Goal: Task Accomplishment & Management: Use online tool/utility

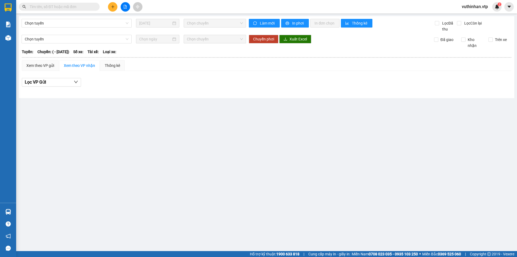
type input "[DATE]"
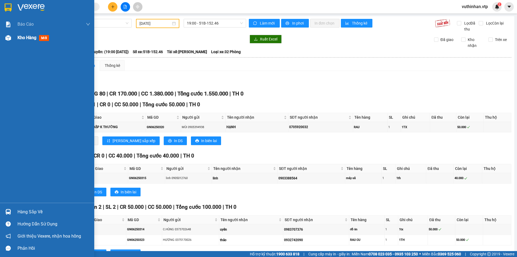
click at [12, 34] on div at bounding box center [8, 37] width 9 height 9
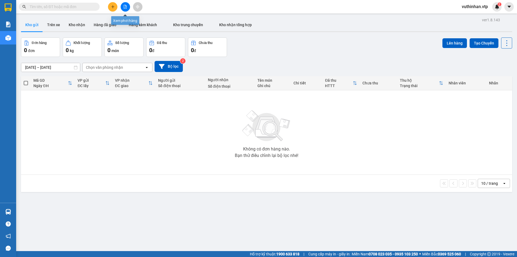
click at [124, 10] on button at bounding box center [125, 6] width 9 height 9
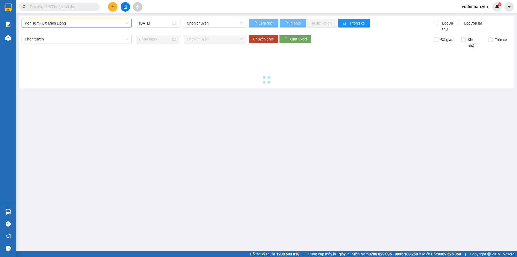
type input "[DATE]"
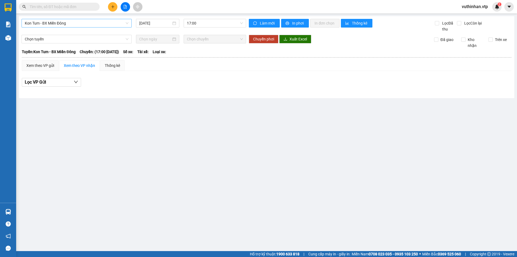
click at [78, 23] on span "Kon Tum - BX Miền Đông" at bounding box center [77, 23] width 104 height 8
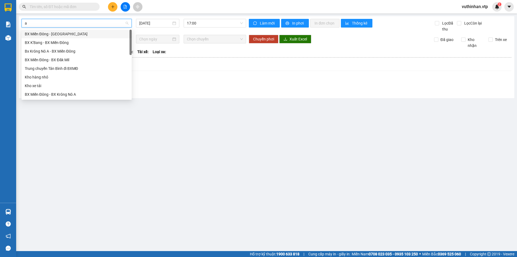
type input "a"
click at [51, 49] on div "BX Miền Đông - BX Krông Nô A" at bounding box center [77, 51] width 104 height 6
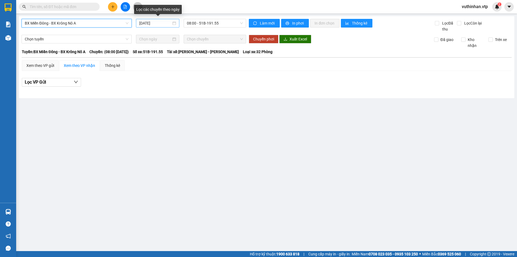
click at [157, 25] on input "[DATE]" at bounding box center [155, 23] width 32 height 6
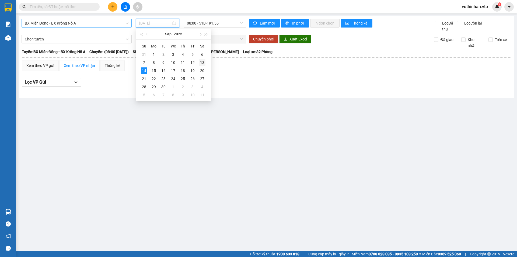
click at [204, 63] on div "13" at bounding box center [202, 62] width 6 height 6
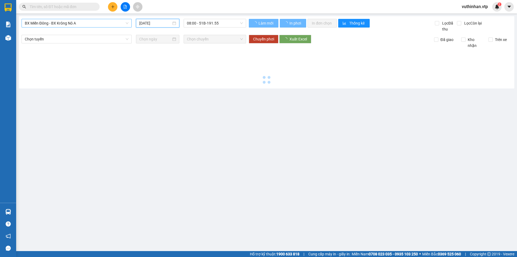
type input "[DATE]"
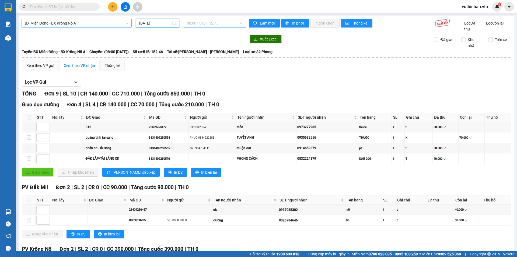
click at [218, 23] on span "08:00 - 51B-152.46" at bounding box center [215, 23] width 56 height 8
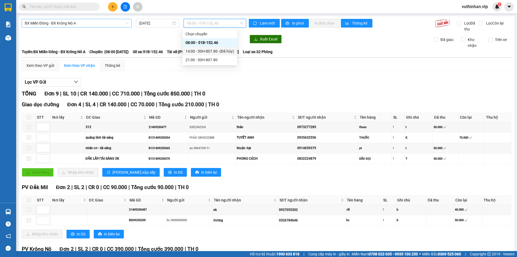
click at [201, 50] on div "14:00 - 50H-807.80 - (Đã hủy)" at bounding box center [210, 51] width 48 height 6
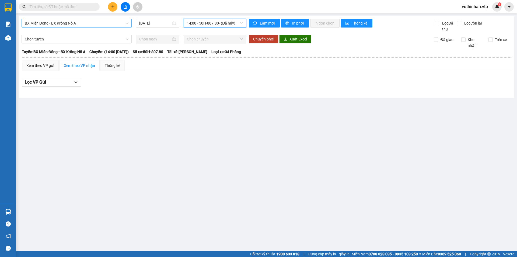
click at [216, 22] on span "14:00 - 50H-807.80 - (Đã hủy)" at bounding box center [215, 23] width 56 height 8
click at [200, 59] on div "21:00 - 50H-807.80" at bounding box center [212, 60] width 50 height 6
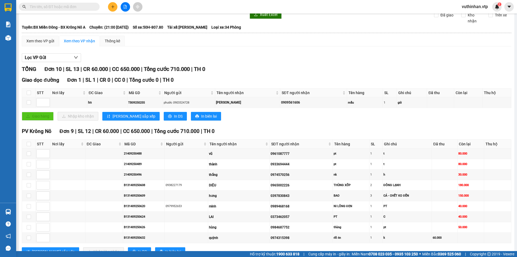
scroll to position [44, 0]
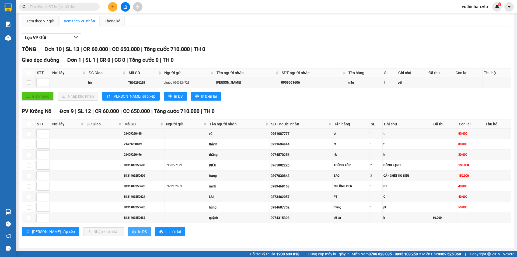
click at [138, 228] on span "In DS" at bounding box center [142, 231] width 9 height 6
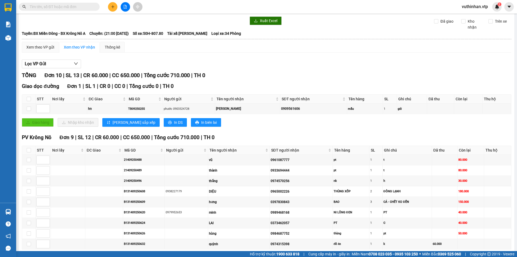
scroll to position [0, 0]
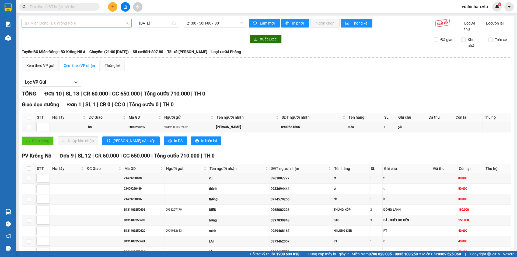
click at [121, 25] on span "BX Miền Đông - BX Krông Nô A" at bounding box center [77, 23] width 104 height 8
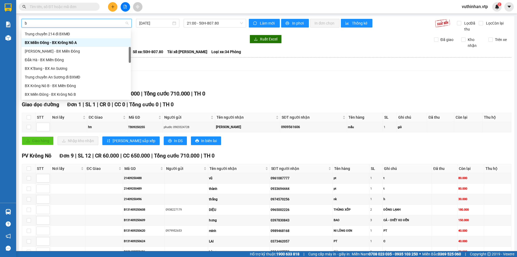
type input "b"
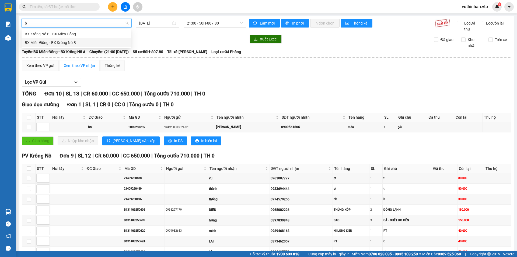
click at [67, 43] on div "BX Miền Đông - BX Krông Nô B" at bounding box center [76, 43] width 103 height 6
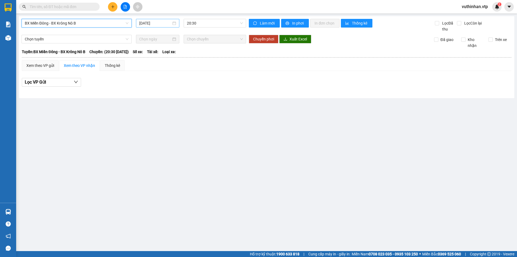
click at [163, 22] on input "[DATE]" at bounding box center [155, 23] width 32 height 6
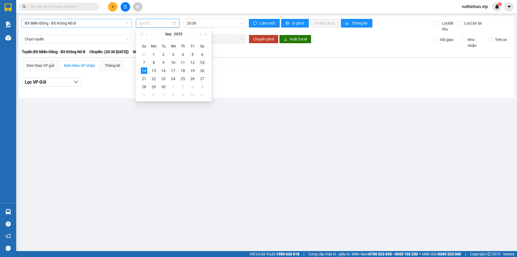
click at [202, 62] on div "13" at bounding box center [202, 62] width 6 height 6
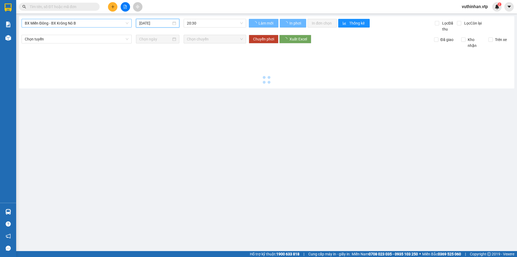
type input "[DATE]"
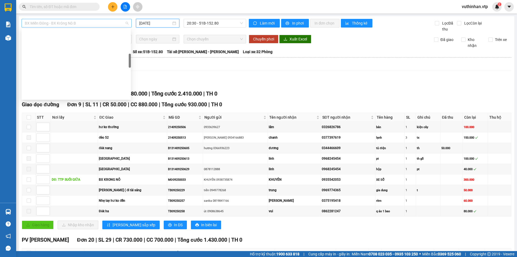
click at [93, 25] on span "BX Miền Đông - BX Krông Nô B" at bounding box center [77, 23] width 104 height 8
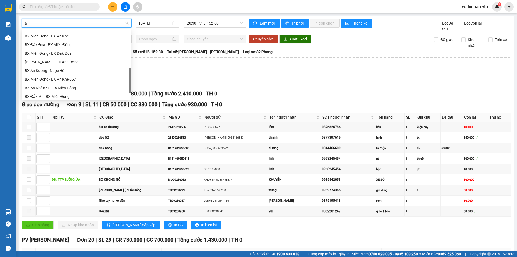
type input "a"
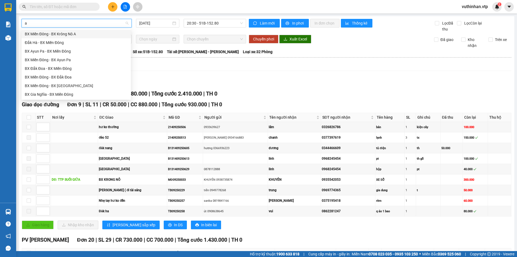
click at [56, 33] on div "BX Miền Đông - BX Krông Nô A" at bounding box center [76, 34] width 103 height 6
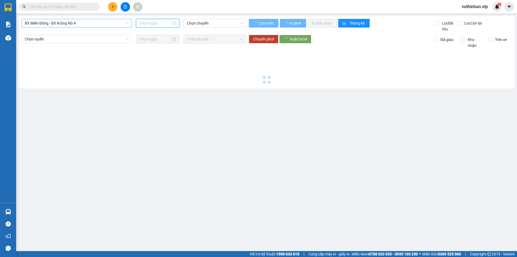
click at [155, 23] on input at bounding box center [155, 23] width 32 height 6
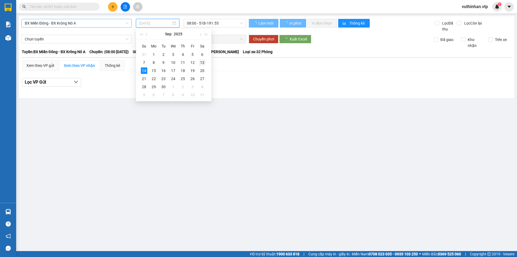
click at [203, 61] on div "13" at bounding box center [202, 62] width 6 height 6
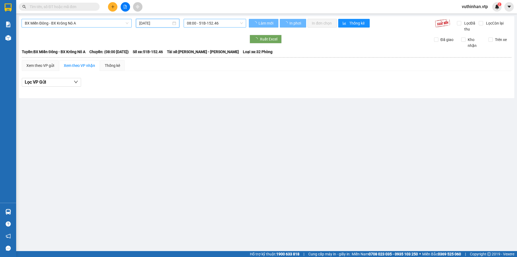
click at [213, 21] on span "08:00 - 51B-152.46" at bounding box center [215, 23] width 56 height 8
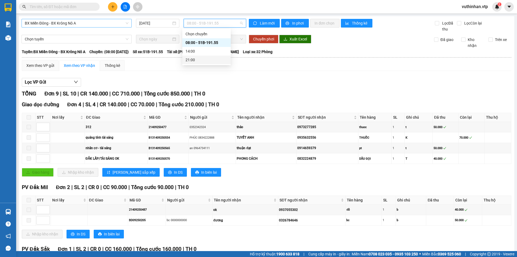
type input "[DATE]"
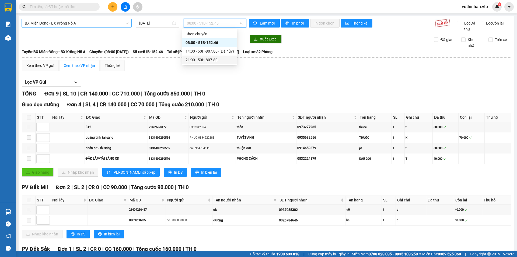
click at [213, 61] on div "21:00 - 50H-807.80" at bounding box center [210, 60] width 48 height 6
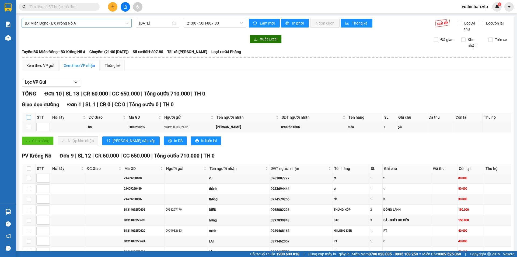
click at [28, 118] on input "checkbox" at bounding box center [29, 117] width 4 height 4
checkbox input "true"
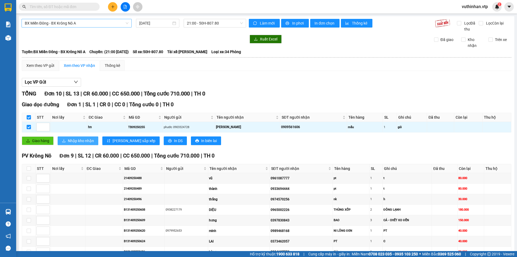
click at [66, 141] on button "Nhập kho nhận" at bounding box center [78, 140] width 41 height 9
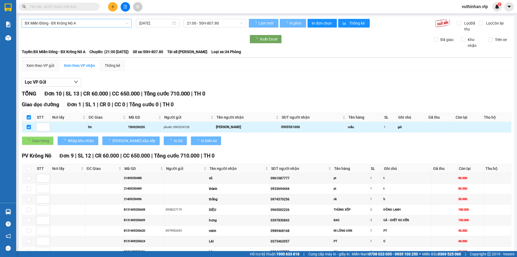
checkbox input "false"
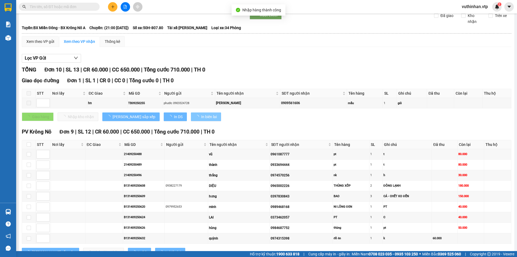
scroll to position [44, 0]
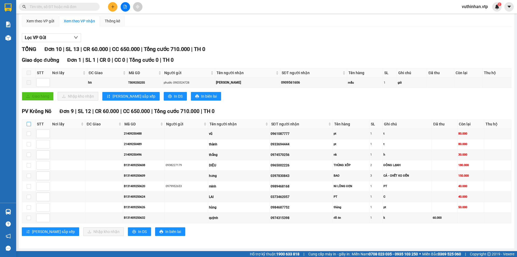
click at [28, 124] on input "checkbox" at bounding box center [29, 124] width 4 height 4
checkbox input "true"
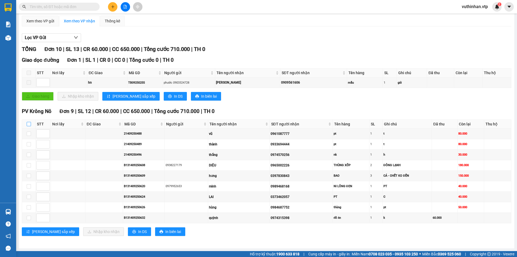
checkbox input "true"
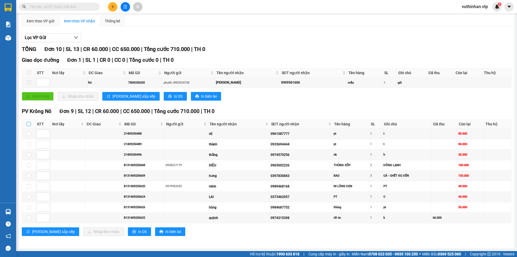
checkbox input "true"
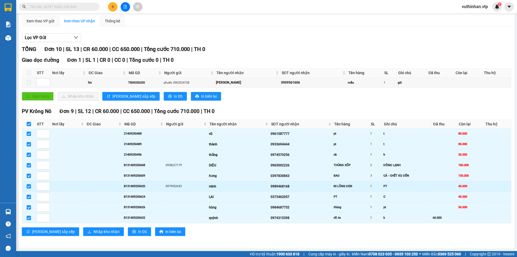
click at [214, 186] on div "minh" at bounding box center [239, 186] width 60 height 5
click at [25, 185] on td at bounding box center [28, 186] width 13 height 11
click at [29, 185] on input "checkbox" at bounding box center [29, 186] width 4 height 4
checkbox input "false"
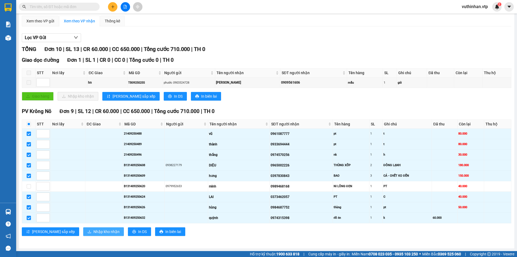
click at [93, 233] on span "Nhập kho nhận" at bounding box center [106, 231] width 26 height 6
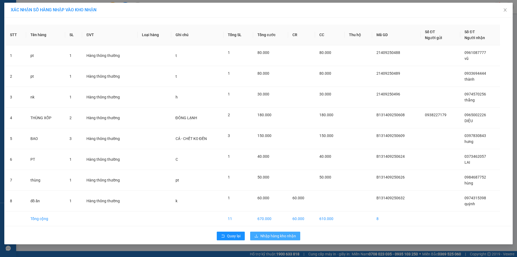
click at [277, 237] on span "Nhập hàng kho nhận" at bounding box center [278, 236] width 36 height 6
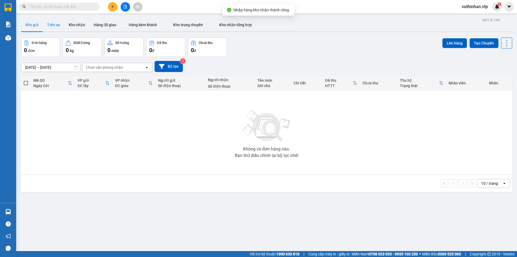
click at [59, 27] on button "Trên xe" at bounding box center [54, 24] width 22 height 13
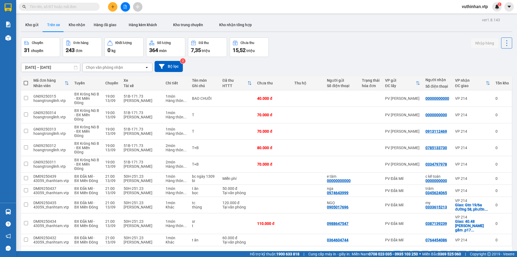
click at [124, 68] on div "Chọn văn phòng nhận" at bounding box center [114, 67] width 62 height 9
type input "krn"
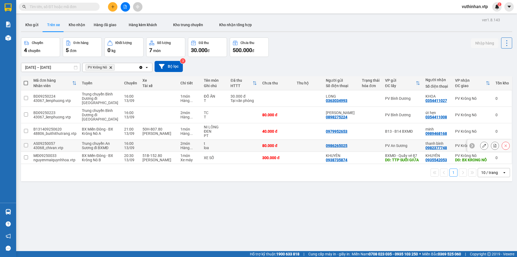
click at [145, 142] on td at bounding box center [159, 146] width 38 height 12
checkbox input "true"
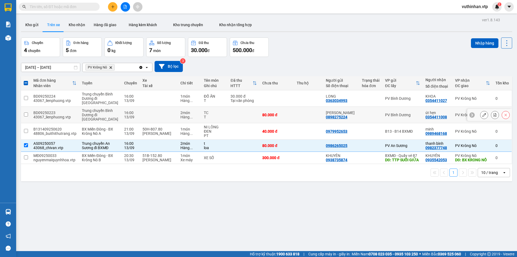
click at [149, 116] on td at bounding box center [159, 115] width 38 height 16
checkbox input "true"
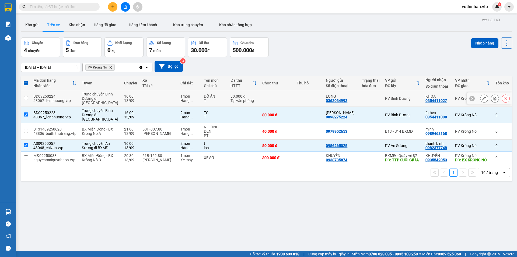
click at [149, 102] on td at bounding box center [159, 98] width 38 height 16
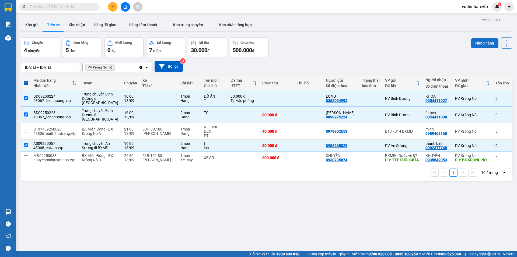
click at [471, 41] on button "Nhập hàng" at bounding box center [484, 43] width 27 height 10
checkbox input "false"
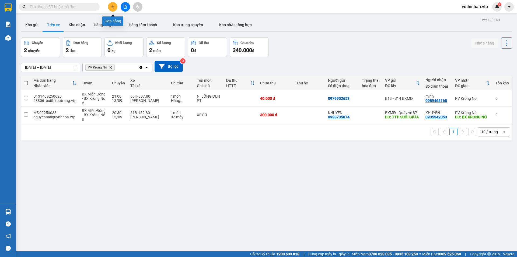
click at [110, 7] on button at bounding box center [112, 6] width 9 height 9
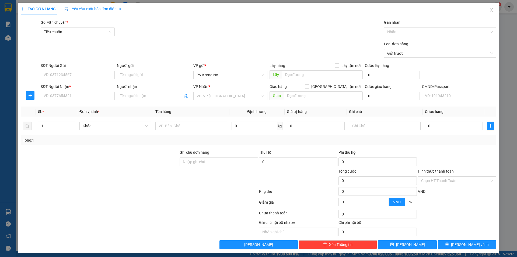
click at [55, 79] on div "SĐT Người Gửi VD: 0371234567" at bounding box center [78, 71] width 74 height 19
click at [71, 74] on input "SĐT Người Gửi" at bounding box center [78, 75] width 74 height 9
type input "3"
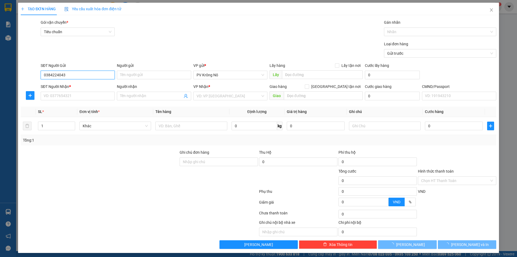
type input "0384224043"
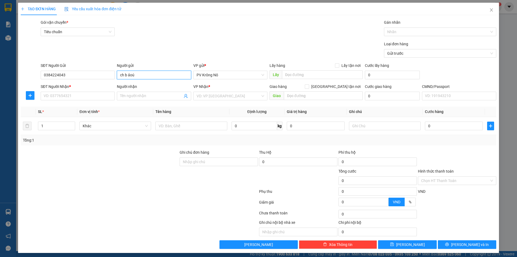
type input "ch b ảoú"
drag, startPoint x: 151, startPoint y: 69, endPoint x: 89, endPoint y: 64, distance: 62.4
click at [83, 66] on div "SĐT Người Gửi 0384224043 Người gửi ch b ảoú VP gửi * PV Krông Nô Lấy hàng Lấy t…" at bounding box center [269, 71] width 458 height 19
click at [146, 74] on input "ch b ảoú" at bounding box center [154, 75] width 74 height 9
drag, startPoint x: 145, startPoint y: 74, endPoint x: 112, endPoint y: 80, distance: 33.7
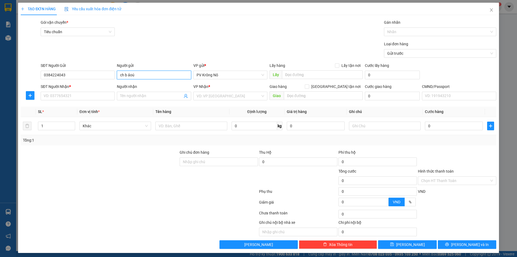
click at [50, 66] on div "SĐT Người Gửi 0384224043 Người gửi ch b ảoú ch b ảoú VP gửi * PV Krông Nô Lấy h…" at bounding box center [269, 71] width 458 height 19
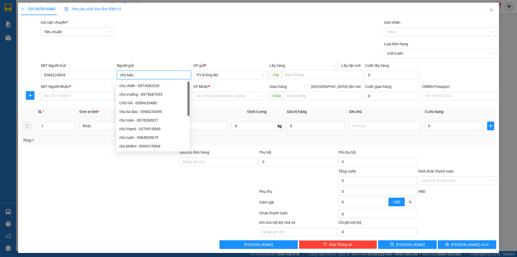
type input "CHÚ HÀ"
type input "0389639480"
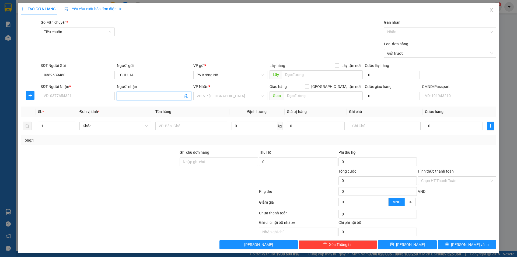
click at [139, 96] on input "Người nhận" at bounding box center [151, 96] width 62 height 6
type input "anh hòa"
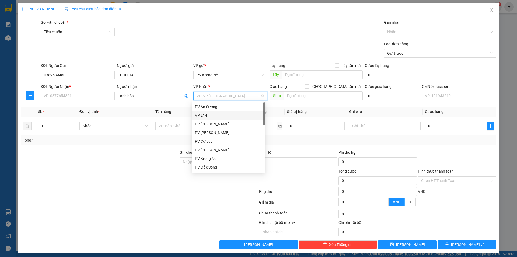
click at [203, 114] on div "VP 214" at bounding box center [228, 115] width 67 height 6
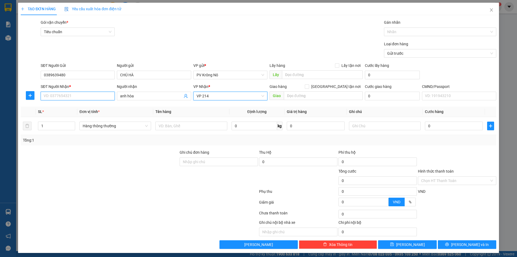
click at [57, 93] on input "SĐT Người Nhận *" at bounding box center [78, 96] width 74 height 9
type input "0973671135"
click at [139, 75] on input "CHÚ HÀ" at bounding box center [154, 75] width 74 height 9
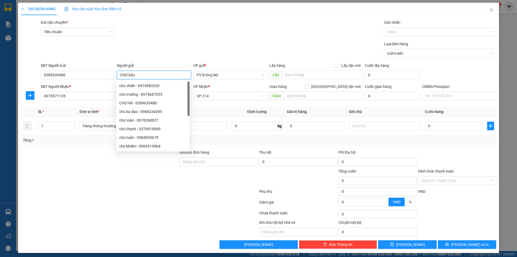
type input "CHÚ bảo"
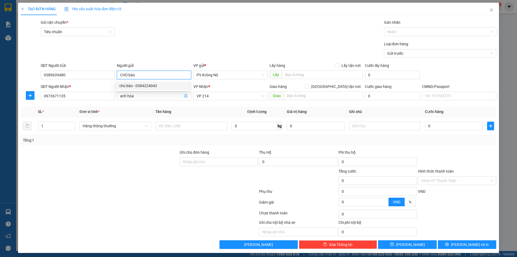
click at [138, 86] on div "chú bảo - 0384224043" at bounding box center [152, 86] width 67 height 6
type input "0384224043"
type input "chú bảo"
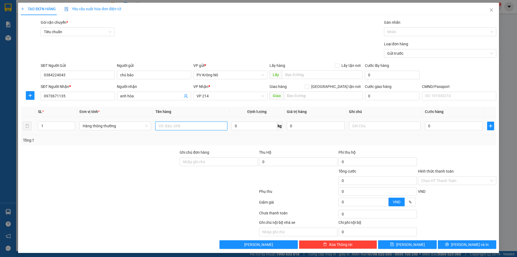
click at [197, 127] on input "text" at bounding box center [191, 125] width 72 height 9
type input "1tg sr"
drag, startPoint x: 452, startPoint y: 130, endPoint x: 454, endPoint y: 126, distance: 4.5
click at [453, 128] on div "0" at bounding box center [454, 125] width 58 height 11
type input "05"
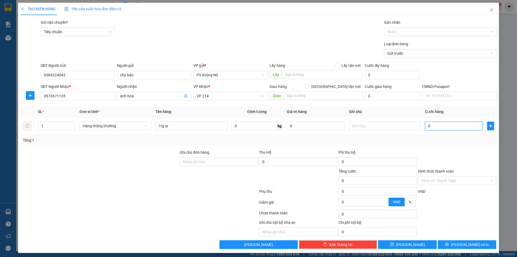
type input "5"
type input "050"
type input "50"
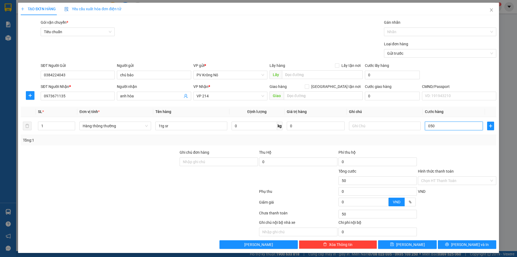
type input "0.500"
type input "500"
type input "05.000"
type input "5.000"
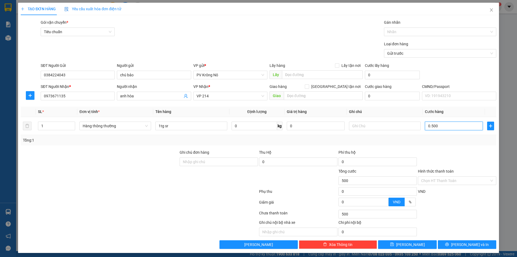
type input "5.000"
type input "050.000"
type input "50.000"
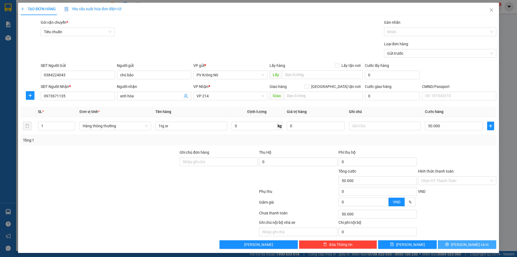
click at [471, 241] on span "[PERSON_NAME] và In" at bounding box center [470, 244] width 38 height 6
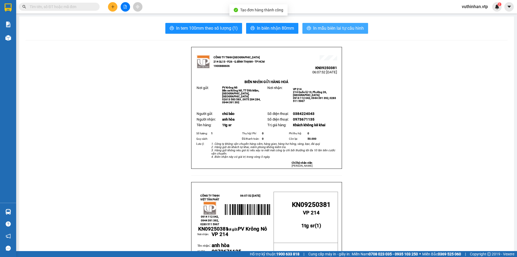
click at [350, 25] on button "In mẫu biên lai tự cấu hình" at bounding box center [335, 28] width 66 height 11
click at [78, 7] on input "text" at bounding box center [62, 7] width 64 height 6
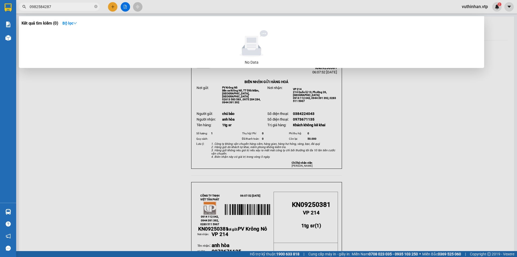
type input "0982584287"
click at [96, 6] on icon "close-circle" at bounding box center [95, 6] width 3 height 3
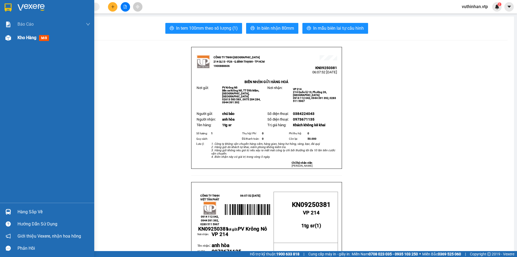
click at [11, 39] on div at bounding box center [8, 37] width 9 height 9
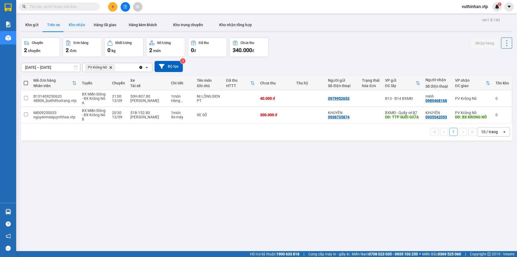
click at [74, 24] on button "Kho nhận" at bounding box center [76, 24] width 25 height 13
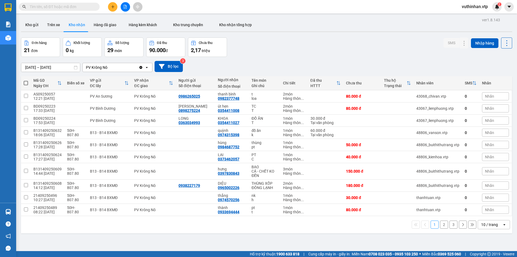
click at [483, 225] on div "10 / trang" at bounding box center [489, 224] width 17 height 5
click at [477, 212] on div "100 / trang" at bounding box center [490, 213] width 32 height 10
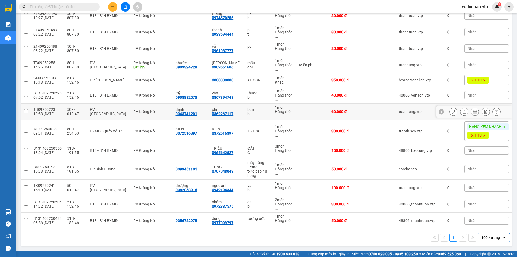
scroll to position [53, 0]
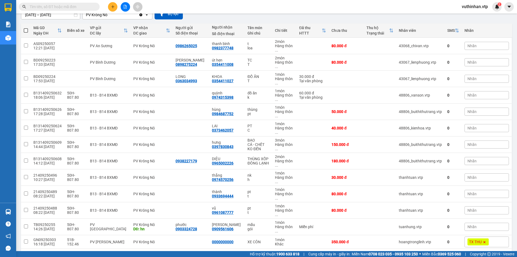
click at [39, 9] on input "text" at bounding box center [62, 7] width 64 height 6
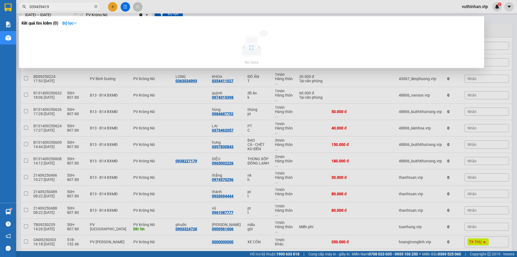
type input "0394394199"
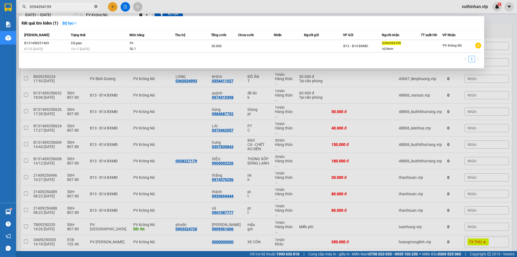
click at [95, 5] on icon "close-circle" at bounding box center [95, 6] width 3 height 3
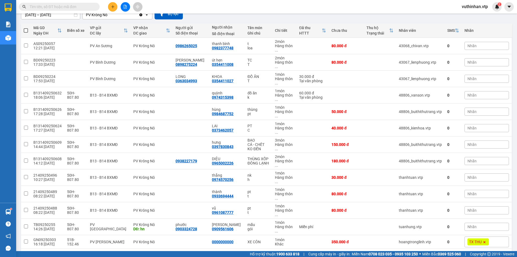
click at [112, 8] on icon "plus" at bounding box center [113, 7] width 4 height 4
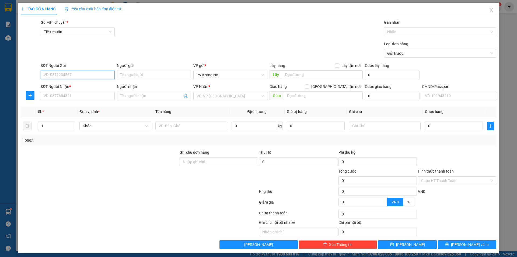
click at [57, 74] on input "SĐT Người Gửi" at bounding box center [78, 75] width 74 height 9
click at [71, 75] on input "0357918860" at bounding box center [78, 75] width 74 height 9
type input "0357918860"
click at [134, 76] on input "Người gửi" at bounding box center [154, 75] width 74 height 9
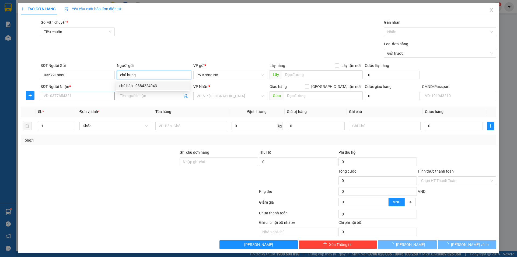
type input "chú hùng"
click at [99, 98] on input "SĐT Người Nhận *" at bounding box center [78, 96] width 74 height 9
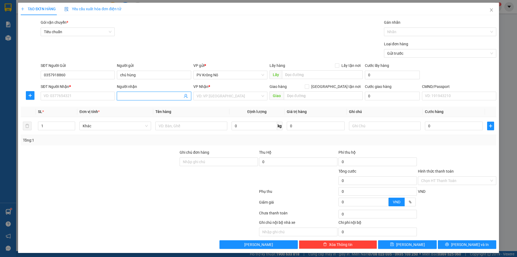
click at [168, 95] on input "Người nhận" at bounding box center [151, 96] width 62 height 6
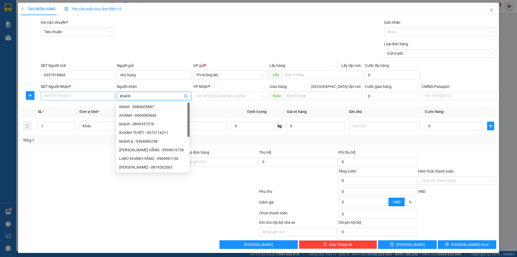
type input "khánh"
click at [56, 93] on input "SĐT Người Nhận *" at bounding box center [78, 96] width 74 height 9
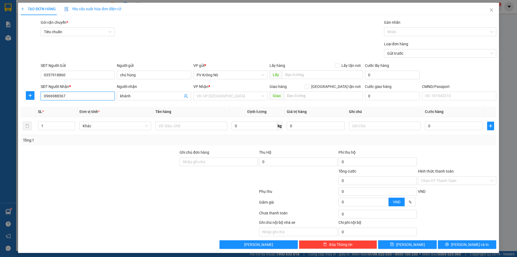
click at [55, 96] on input "0966988367" at bounding box center [78, 96] width 74 height 9
type input "0966998367"
type input "bình"
click at [220, 116] on div "PV Bình Dương" at bounding box center [228, 115] width 67 height 6
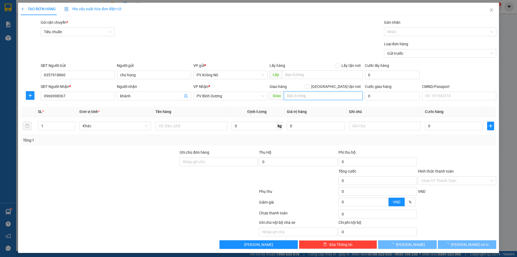
click at [289, 92] on input "text" at bounding box center [323, 95] width 79 height 9
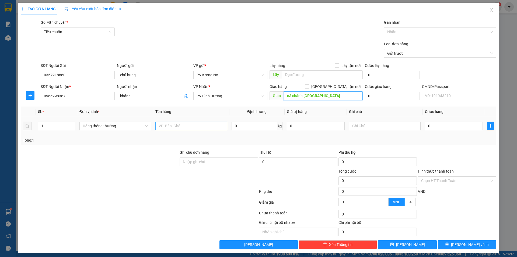
type input "n3 chánh [GEOGRAPHIC_DATA]"
click at [170, 128] on input "text" at bounding box center [191, 125] width 72 height 9
type input "1hhop"
type input "03"
type input "3"
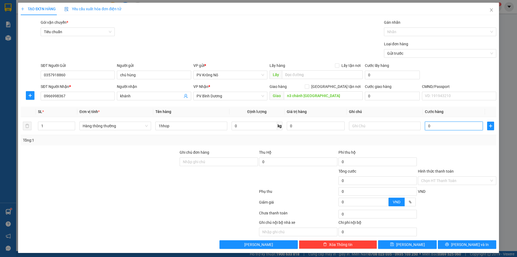
type input "3"
type input "030"
type input "30"
type input "0.300"
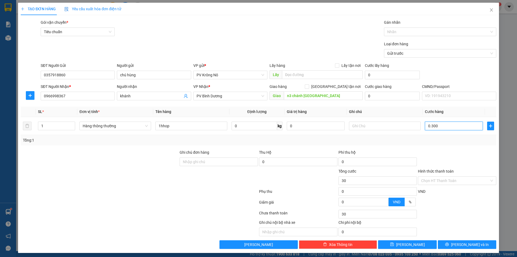
type input "300"
type input "03.000"
type input "3.000"
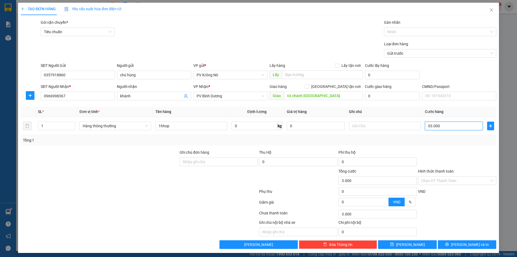
type input "030.000"
type input "30.000"
click at [422, 177] on input "Hình thức thanh toán" at bounding box center [455, 180] width 68 height 8
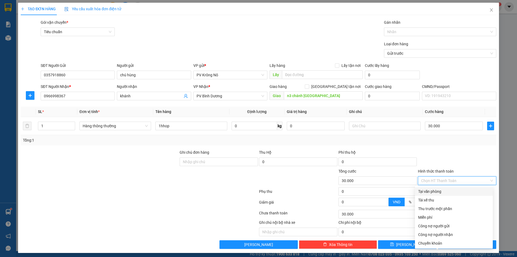
click at [424, 191] on div "Tại văn phòng" at bounding box center [453, 191] width 71 height 6
type input "0"
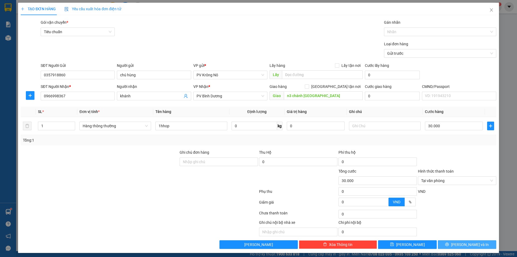
click at [463, 245] on span "[PERSON_NAME] và In" at bounding box center [470, 244] width 38 height 6
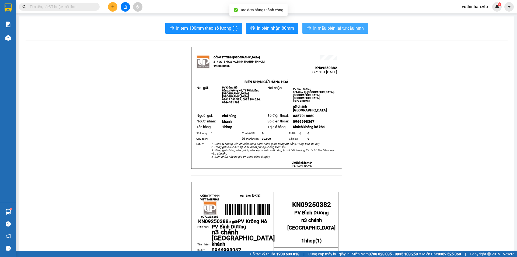
click at [322, 32] on button "In mẫu biên lai tự cấu hình" at bounding box center [335, 28] width 66 height 11
click at [328, 27] on span "In mẫu biên lai tự cấu hình" at bounding box center [338, 28] width 51 height 7
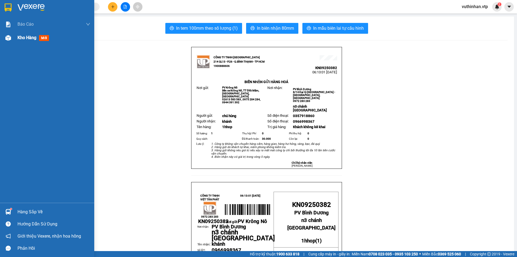
click at [23, 38] on span "Kho hàng" at bounding box center [27, 37] width 19 height 5
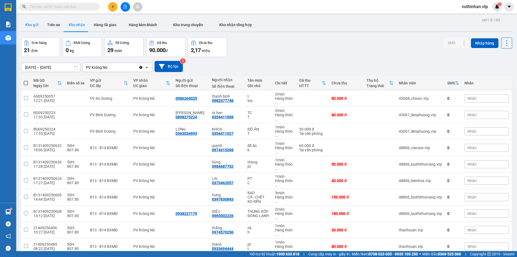
click at [32, 26] on button "Kho gửi" at bounding box center [32, 24] width 22 height 13
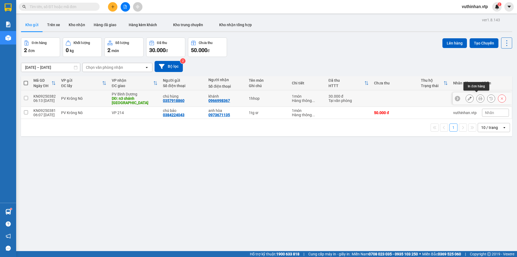
click at [477, 98] on button at bounding box center [481, 98] width 8 height 9
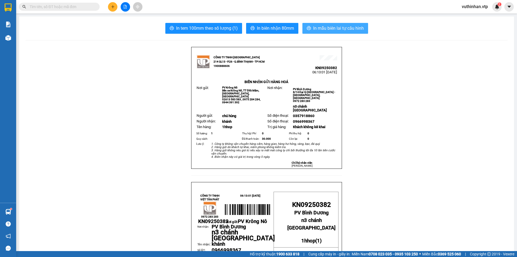
click at [320, 30] on span "In mẫu biên lai tự cấu hình" at bounding box center [338, 28] width 51 height 7
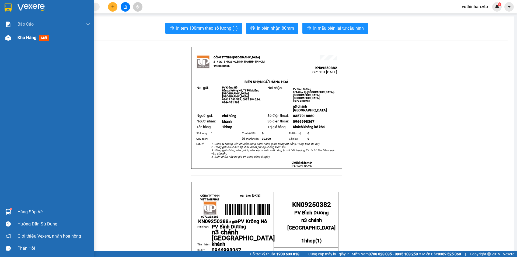
click at [20, 34] on div "Kho hàng mới" at bounding box center [54, 37] width 73 height 13
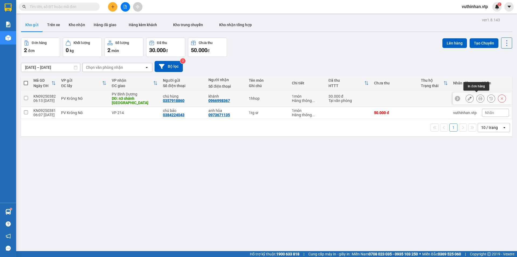
click at [479, 97] on icon at bounding box center [481, 98] width 4 height 4
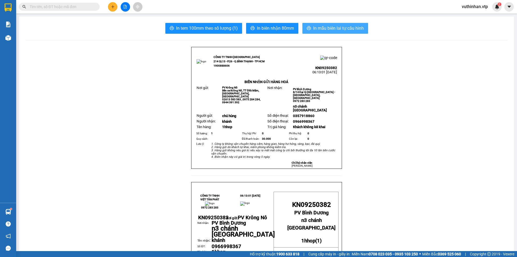
click at [325, 27] on span "In mẫu biên lai tự cấu hình" at bounding box center [338, 28] width 51 height 7
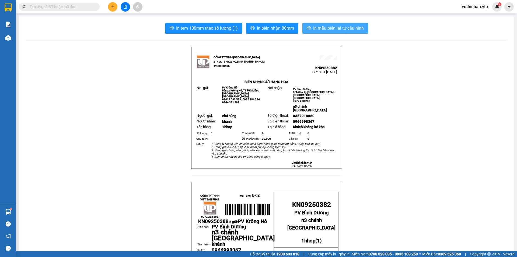
click at [329, 31] on span "In mẫu biên lai tự cấu hình" at bounding box center [338, 28] width 51 height 7
click at [114, 6] on icon "plus" at bounding box center [113, 7] width 4 height 4
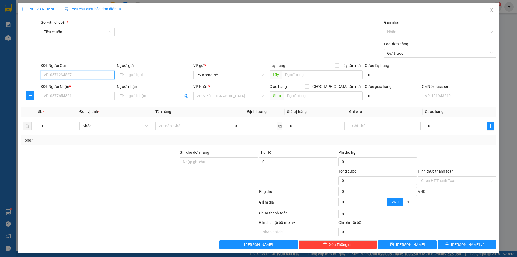
click at [51, 72] on input "SĐT Người Gửi" at bounding box center [78, 75] width 74 height 9
type input "0357068108"
click at [80, 85] on div "0357068108 - CÔ THU" at bounding box center [77, 86] width 67 height 6
type input "CÔ THU"
type input "0965051014"
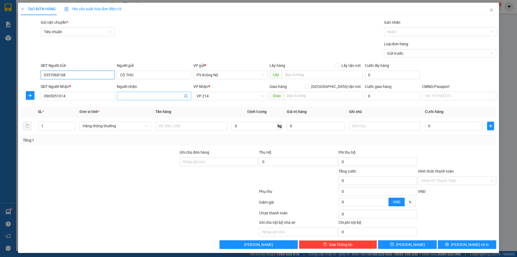
type input "0357068108"
click at [155, 95] on input "Người nhận" at bounding box center [151, 96] width 62 height 6
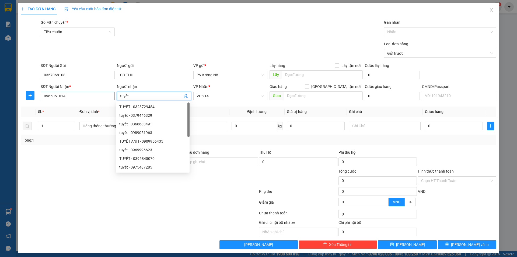
type input "tuyết"
click at [75, 96] on input "0965051014" at bounding box center [78, 96] width 74 height 9
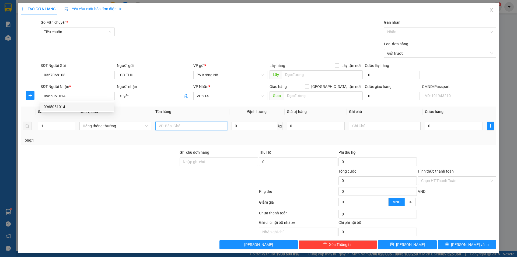
click at [185, 128] on input "text" at bounding box center [191, 125] width 72 height 9
type input "1tx tp"
click at [459, 122] on input "0" at bounding box center [454, 125] width 58 height 9
type input "05"
type input "5"
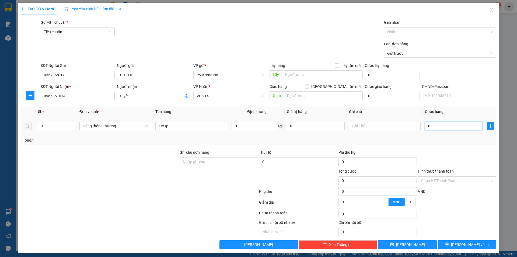
type input "5"
type input "050"
type input "50"
type input "0.500"
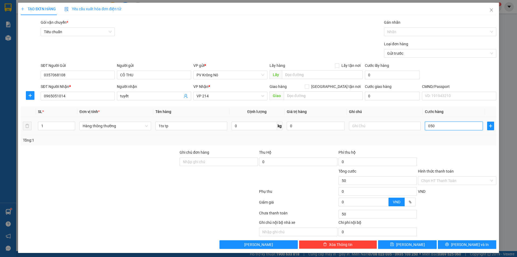
type input "500"
type input "05.000"
type input "5.000"
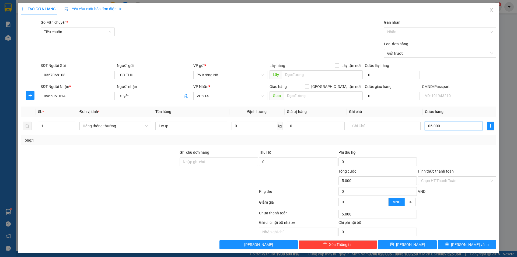
type input "050.000"
type input "50.000"
click at [433, 180] on input "Hình thức thanh toán" at bounding box center [455, 180] width 68 height 8
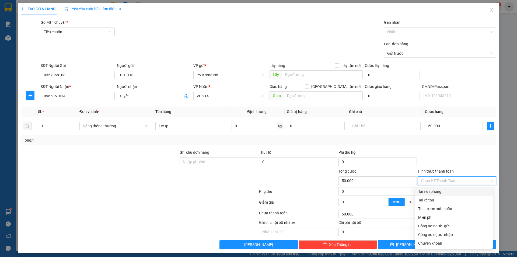
click at [431, 191] on div "Tại văn phòng" at bounding box center [453, 191] width 71 height 6
type input "0"
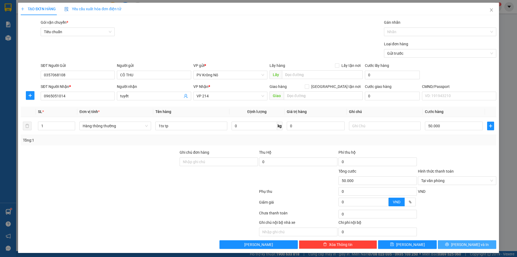
drag, startPoint x: 453, startPoint y: 246, endPoint x: 450, endPoint y: 222, distance: 24.1
click at [449, 246] on span "printer" at bounding box center [447, 244] width 4 height 4
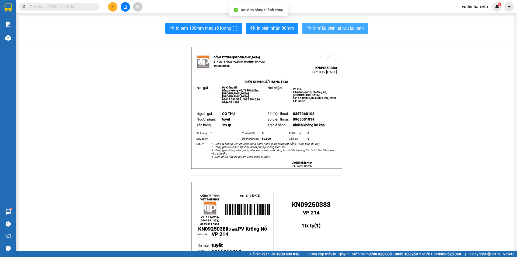
click at [308, 27] on icon "printer" at bounding box center [309, 28] width 4 height 4
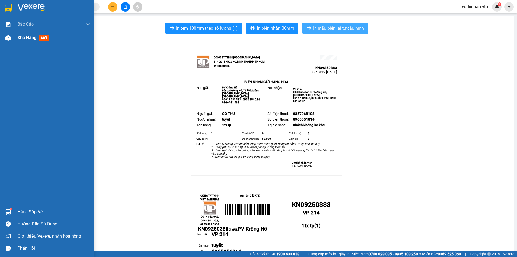
click at [11, 40] on div at bounding box center [8, 37] width 9 height 9
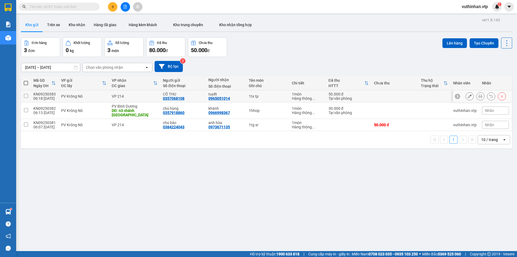
click at [479, 95] on icon at bounding box center [481, 96] width 4 height 4
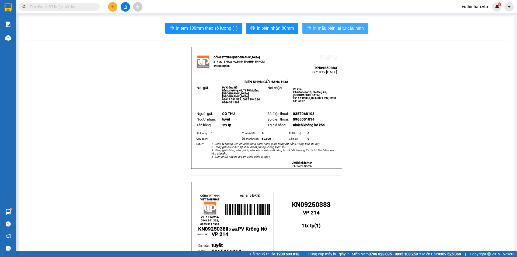
click at [318, 27] on span "In mẫu biên lai tự cấu hình" at bounding box center [338, 28] width 51 height 7
click at [113, 7] on icon "plus" at bounding box center [113, 7] width 4 height 4
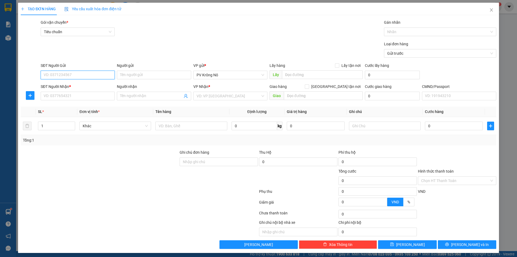
click at [62, 72] on input "SĐT Người Gửi" at bounding box center [78, 75] width 74 height 9
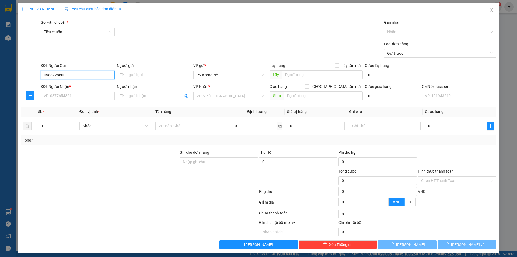
type input "0988728600"
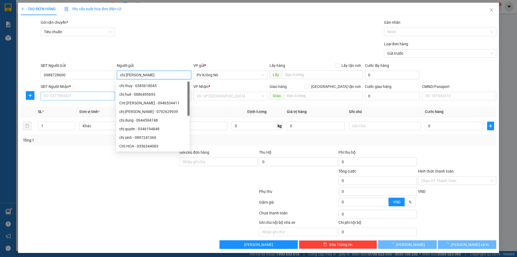
type input "chị [PERSON_NAME]"
click at [67, 92] on input "SĐT Người Nhận *" at bounding box center [78, 96] width 74 height 9
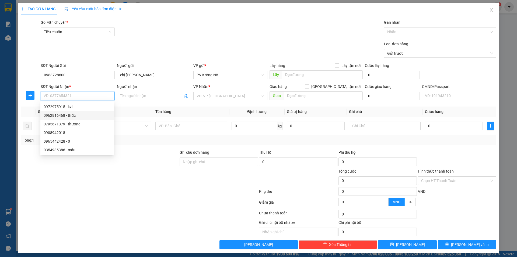
click at [70, 115] on div "0962816468 - thức" at bounding box center [77, 115] width 67 height 6
type input "0962816468"
type input "thức"
type input "đồng xoài"
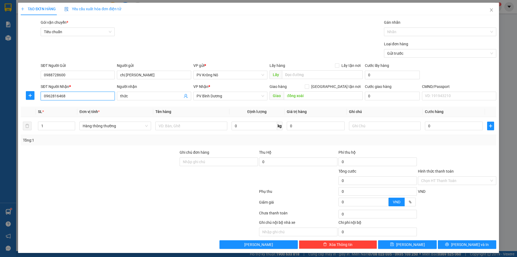
drag, startPoint x: 73, startPoint y: 98, endPoint x: 0, endPoint y: 106, distance: 73.4
click at [0, 106] on div "TẠO ĐƠN HÀNG Yêu cầu xuất hóa đơn điện tử Transit Pickup Surcharge Ids Transit …" at bounding box center [258, 128] width 517 height 257
type input "0986635958"
click at [172, 127] on input "text" at bounding box center [191, 125] width 72 height 9
type input "1tg sr"
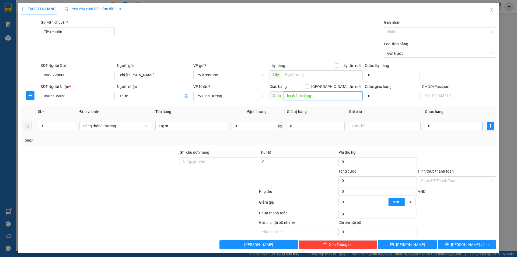
type input "bx thành công"
type input "01"
type input "1"
type input "011"
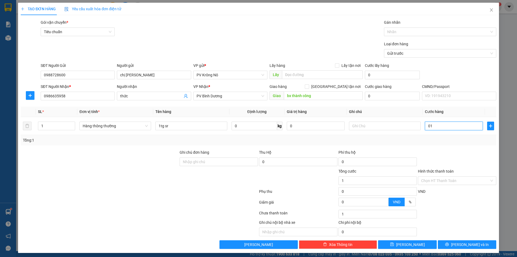
type input "11"
type input "0.110"
type input "110"
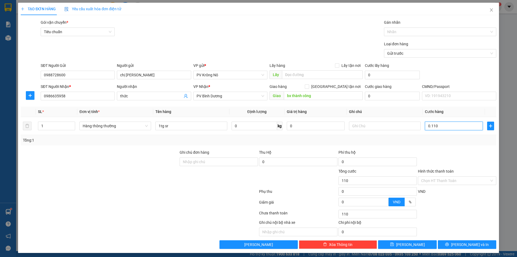
type input "011"
type input "11"
type input "01"
type input "1"
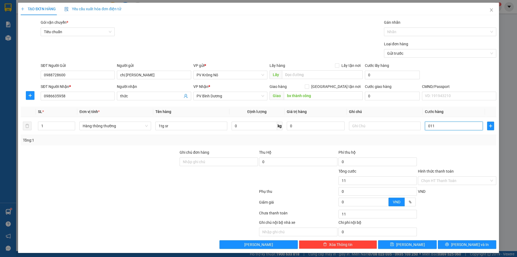
type input "1"
type input "0"
type input "01"
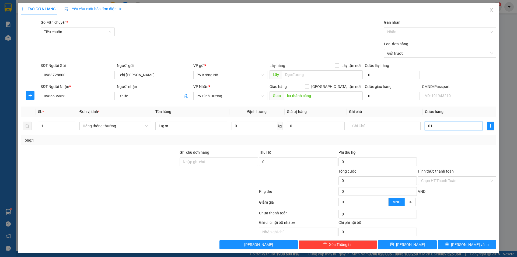
type input "1"
type input "011"
type input "11"
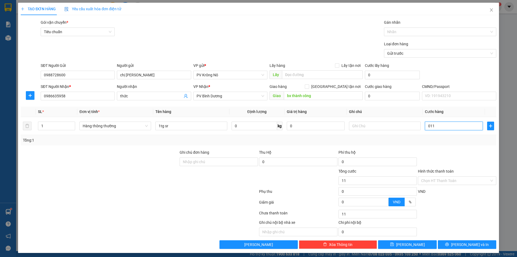
type input "0.110"
type input "110"
type input "01.100"
type input "1.100"
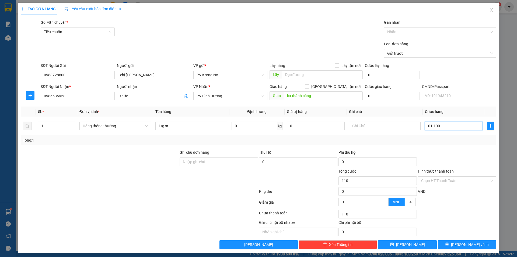
type input "1.100"
type input "011.000"
type input "11.000"
type input "0.110.000"
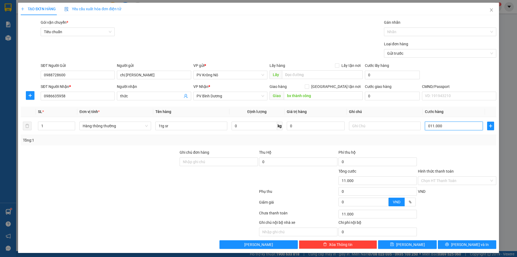
type input "110.000"
click at [452, 125] on input "110.000" at bounding box center [454, 125] width 58 height 9
click at [449, 245] on icon "printer" at bounding box center [447, 244] width 4 height 4
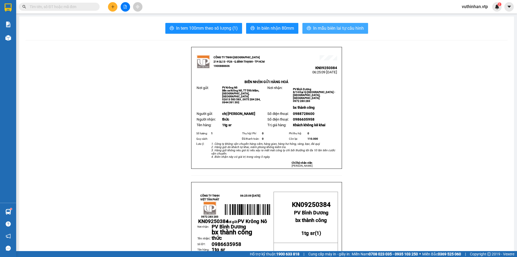
click at [305, 24] on button "In mẫu biên lai tự cấu hình" at bounding box center [335, 28] width 66 height 11
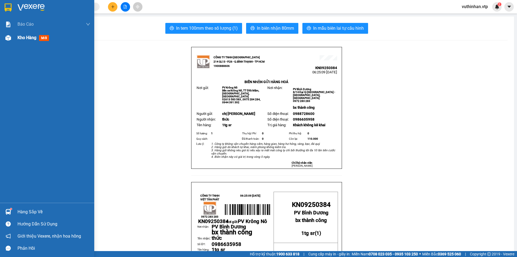
click at [17, 35] on div "Kho hàng mới" at bounding box center [47, 37] width 94 height 13
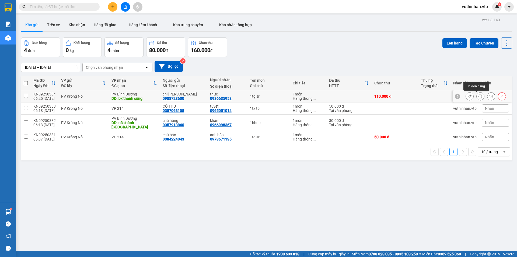
click at [479, 95] on icon at bounding box center [481, 96] width 4 height 4
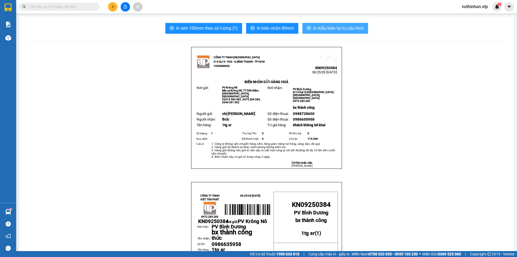
click at [323, 29] on span "In mẫu biên lai tự cấu hình" at bounding box center [338, 28] width 51 height 7
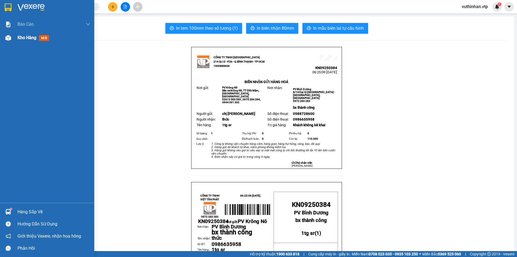
click at [9, 38] on img at bounding box center [8, 38] width 6 height 6
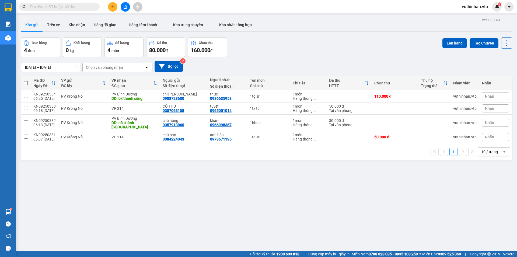
click at [481, 149] on div "10 / trang" at bounding box center [489, 151] width 17 height 5
drag, startPoint x: 488, startPoint y: 204, endPoint x: 463, endPoint y: 196, distance: 26.7
click at [488, 204] on span "100 / trang" at bounding box center [487, 206] width 19 height 5
click at [26, 82] on span at bounding box center [26, 83] width 4 height 4
click at [26, 80] on input "checkbox" at bounding box center [26, 80] width 0 height 0
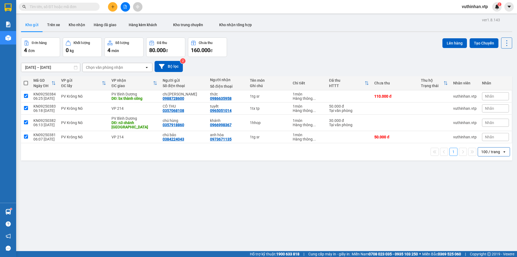
checkbox input "true"
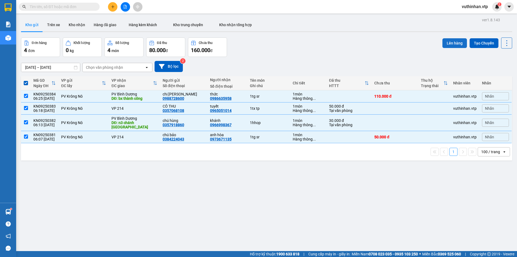
click at [462, 45] on button "Lên hàng" at bounding box center [455, 43] width 25 height 10
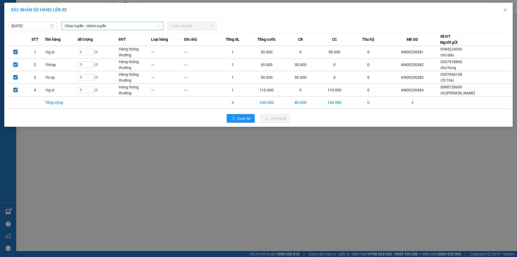
click at [108, 26] on span "Chọn tuyến - nhóm tuyến" at bounding box center [113, 26] width 96 height 8
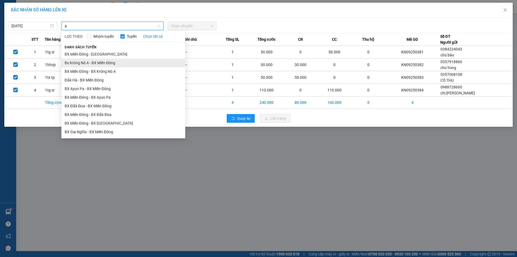
type input "a"
drag, startPoint x: 89, startPoint y: 62, endPoint x: 88, endPoint y: 56, distance: 6.3
click at [89, 62] on li "Bx Krông Nô A - BX Miền Đông" at bounding box center [123, 62] width 124 height 9
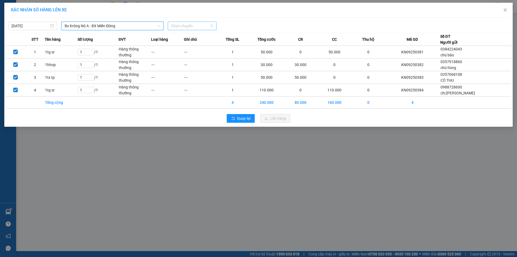
click at [184, 24] on span "Chọn chuyến" at bounding box center [192, 26] width 42 height 8
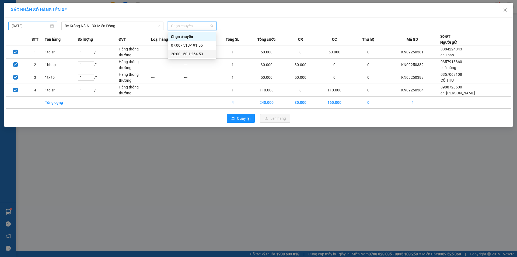
click at [32, 26] on input "[DATE]" at bounding box center [30, 26] width 37 height 6
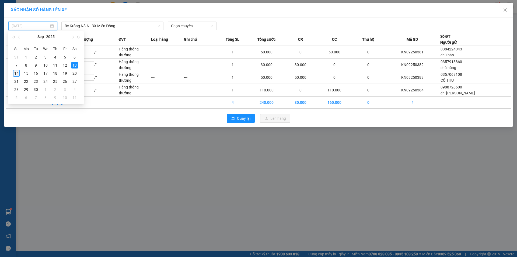
click at [14, 73] on div "14" at bounding box center [16, 73] width 6 height 6
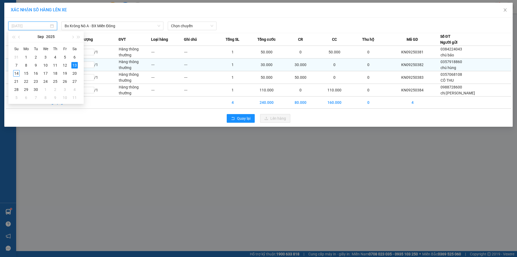
type input "[DATE]"
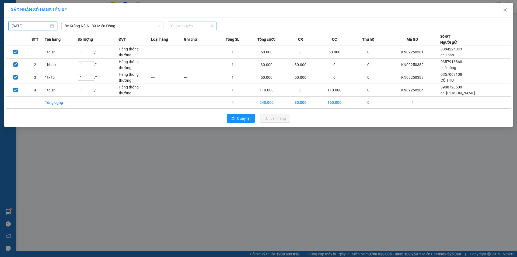
click at [177, 24] on span "Chọn chuyến" at bounding box center [192, 26] width 42 height 8
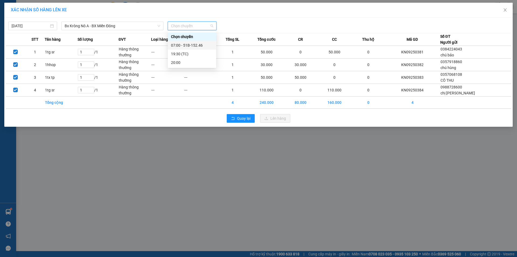
click at [186, 44] on div "07:00 - 51B-152.46" at bounding box center [192, 45] width 42 height 6
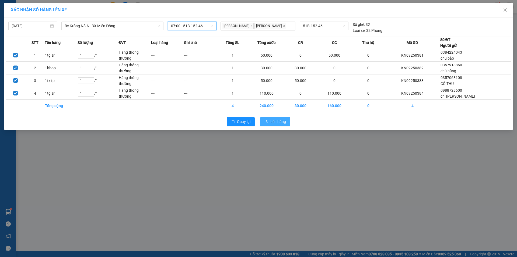
drag, startPoint x: 268, startPoint y: 123, endPoint x: 263, endPoint y: 114, distance: 9.9
click at [269, 123] on button "Lên hàng" at bounding box center [275, 121] width 30 height 9
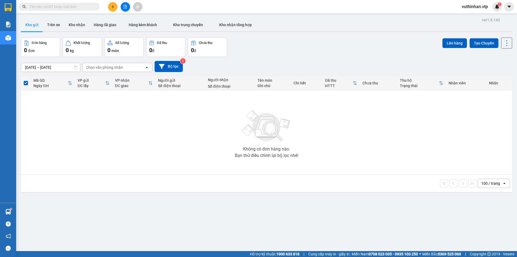
click at [119, 9] on div at bounding box center [125, 6] width 40 height 9
click at [124, 8] on icon "file-add" at bounding box center [125, 7] width 3 height 4
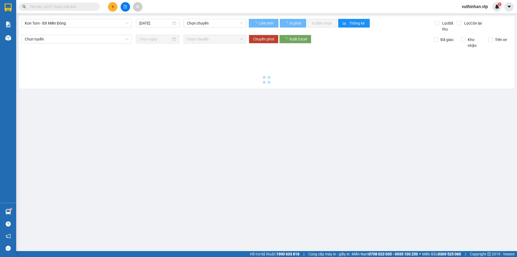
type input "[DATE]"
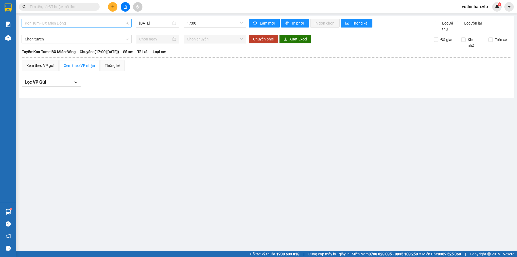
click at [58, 21] on span "Kon Tum - BX Miền Đông" at bounding box center [77, 23] width 104 height 8
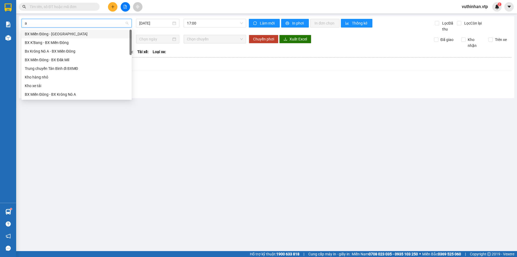
type input "a"
click at [58, 42] on div "Bx Krông Nô A - BX Miền Đông" at bounding box center [77, 43] width 104 height 6
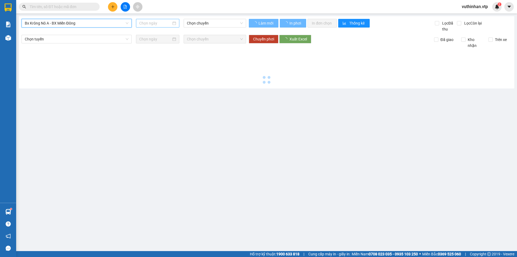
type input "[DATE]"
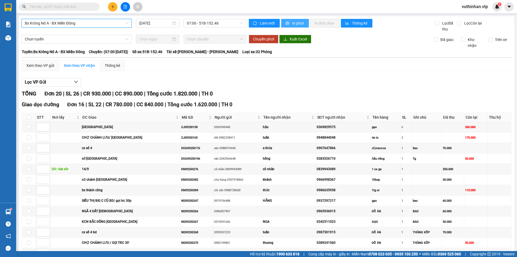
drag, startPoint x: 289, startPoint y: 23, endPoint x: 266, endPoint y: 30, distance: 24.1
click at [289, 23] on button "In phơi" at bounding box center [295, 23] width 28 height 9
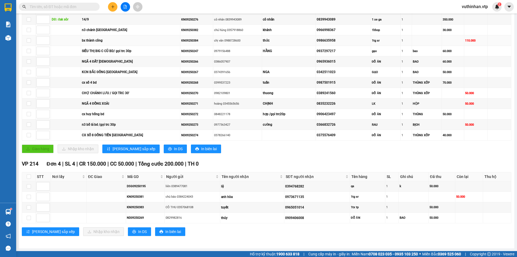
scroll to position [15, 0]
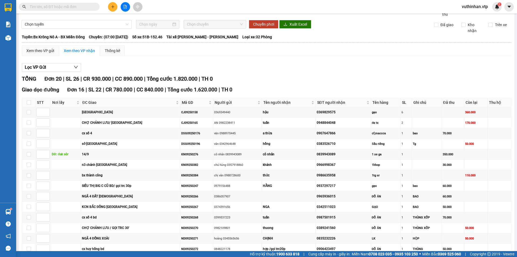
click at [112, 6] on icon "plus" at bounding box center [113, 7] width 4 height 4
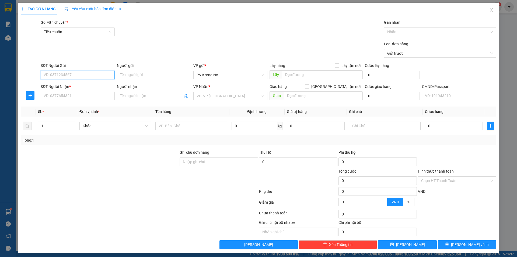
click at [50, 73] on input "SĐT Người Gửi" at bounding box center [78, 75] width 74 height 9
type input "0357924398"
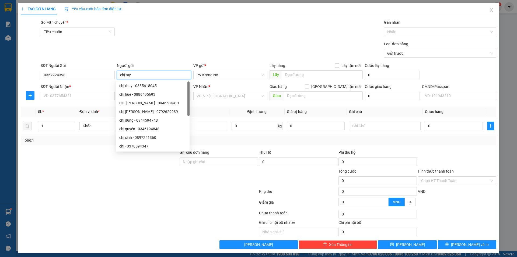
type input "chị my"
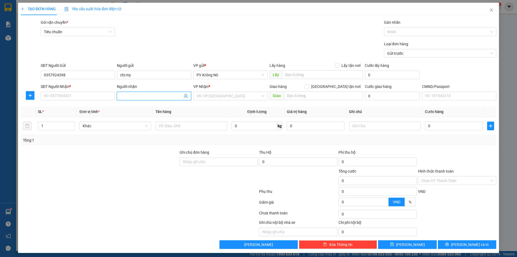
click at [135, 95] on input "Người nhận" at bounding box center [151, 96] width 62 height 6
drag, startPoint x: 69, startPoint y: 101, endPoint x: 74, endPoint y: 100, distance: 5.2
click at [69, 102] on div "SĐT Người Nhận * VD: 0377654321" at bounding box center [78, 92] width 74 height 19
click at [74, 95] on input "SĐT Người Nhận *" at bounding box center [78, 96] width 74 height 9
type input "0918043431"
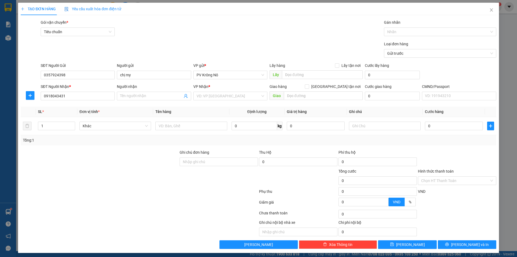
click at [139, 90] on div "Người nhận" at bounding box center [154, 87] width 74 height 8
click at [217, 93] on input "search" at bounding box center [229, 96] width 64 height 8
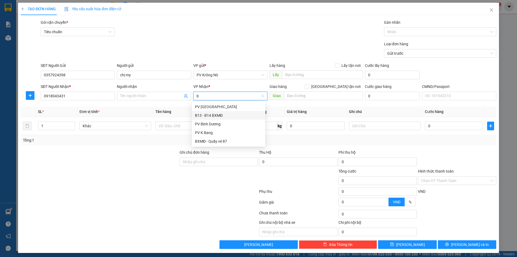
type input "bi"
drag, startPoint x: 208, startPoint y: 114, endPoint x: 220, endPoint y: 114, distance: 12.4
click at [208, 115] on div "PV Bình Dương" at bounding box center [228, 115] width 67 height 6
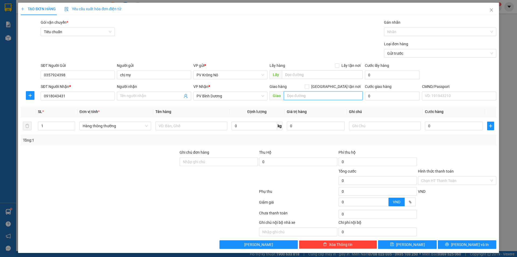
click at [302, 97] on input "text" at bounding box center [323, 95] width 79 height 9
type input "n3 lan xi"
click at [173, 121] on input "text" at bounding box center [191, 125] width 72 height 9
type input "1"
type input "z"
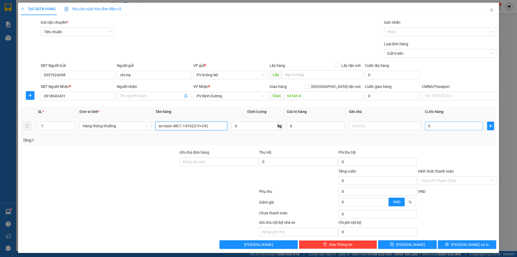
type input "xe vison 48C1-14162(CV+CK)"
click at [439, 128] on input "0" at bounding box center [454, 125] width 58 height 9
type input "03"
type input "3"
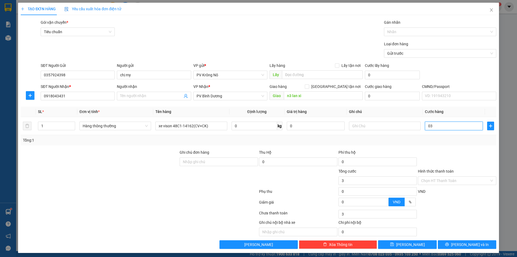
type input "035"
type input "35"
type input "0.350"
type input "350"
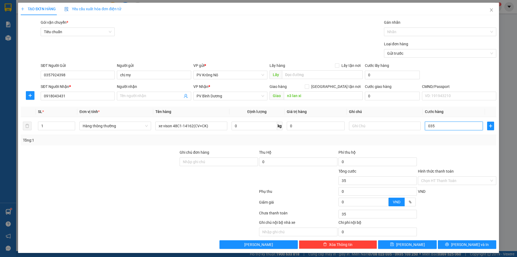
type input "350"
type input "03.500"
type input "3.500"
type input "035.000"
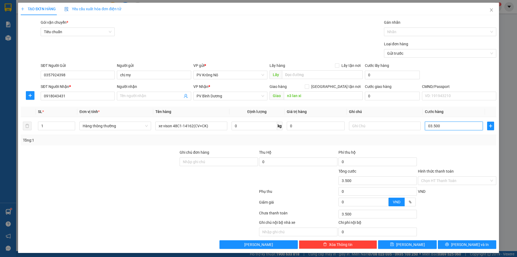
type input "35.000"
type input "0.350.000"
type input "350.000"
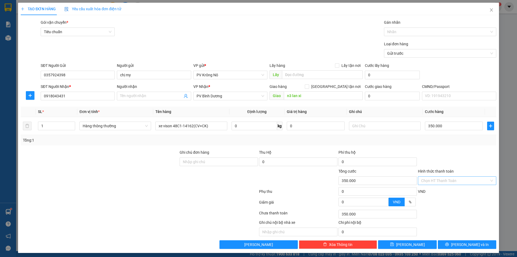
click at [441, 179] on input "Hình thức thanh toán" at bounding box center [455, 180] width 68 height 8
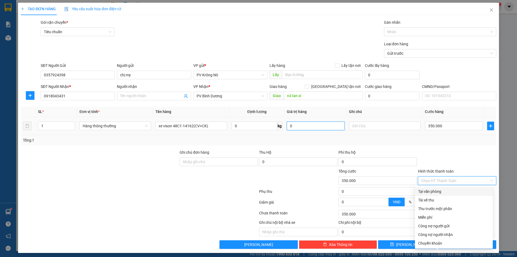
click at [297, 126] on input "0" at bounding box center [316, 125] width 58 height 9
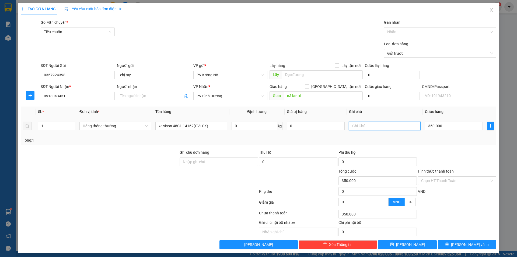
click at [374, 124] on input "text" at bounding box center [385, 125] width 72 height 9
type input "0"
type input "kh bao trầy"
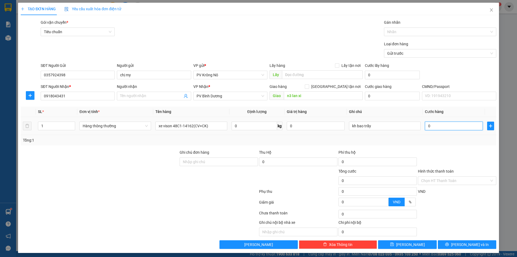
scroll to position [2, 0]
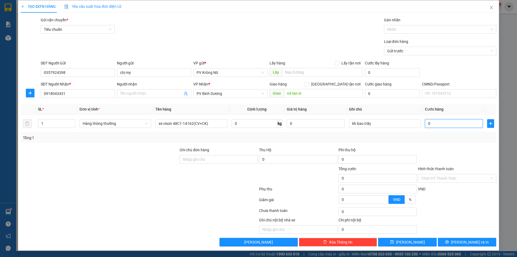
type input "3"
click at [441, 177] on input "Hình thức thanh toán" at bounding box center [455, 178] width 68 height 8
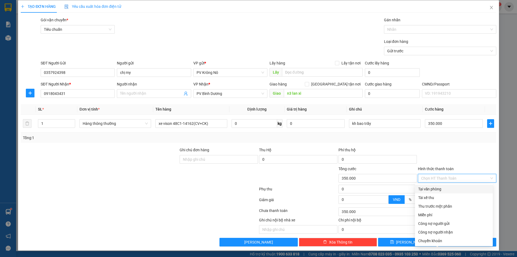
click at [433, 188] on div "Tại văn phòng" at bounding box center [453, 189] width 71 height 6
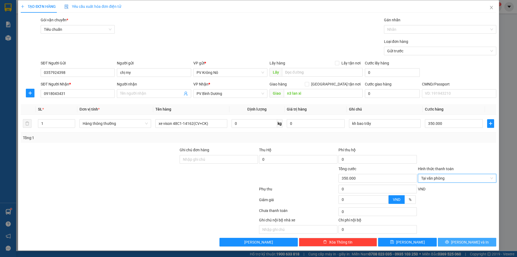
drag, startPoint x: 450, startPoint y: 242, endPoint x: 327, endPoint y: 192, distance: 132.4
click at [450, 242] on button "[PERSON_NAME] và In" at bounding box center [467, 242] width 58 height 9
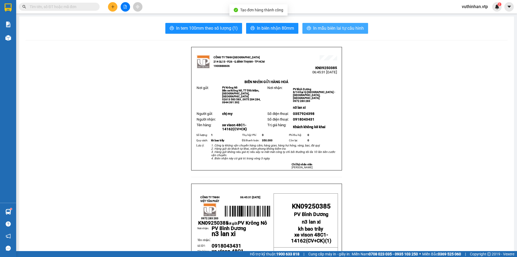
click at [315, 26] on span "In mẫu biên lai tự cấu hình" at bounding box center [338, 28] width 51 height 7
click at [318, 29] on span "In mẫu biên lai tự cấu hình" at bounding box center [338, 28] width 51 height 7
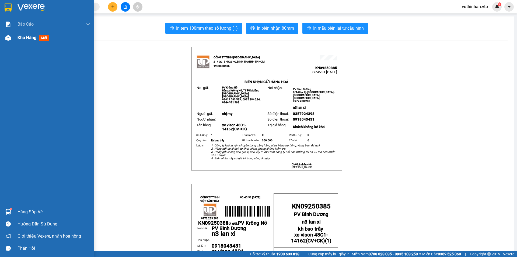
click at [11, 37] on div at bounding box center [8, 37] width 9 height 9
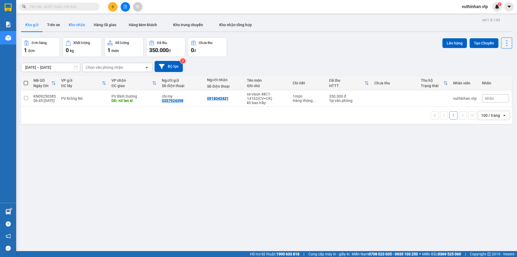
click at [71, 22] on button "Kho nhận" at bounding box center [76, 24] width 25 height 13
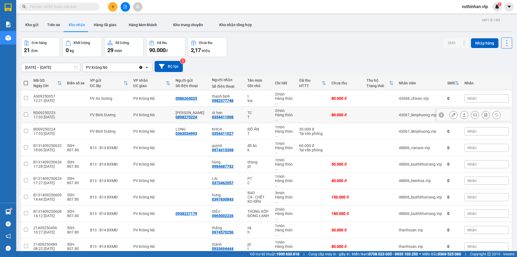
drag, startPoint x: 246, startPoint y: 114, endPoint x: 248, endPoint y: 112, distance: 3.6
click at [246, 114] on td "TC T" at bounding box center [258, 115] width 27 height 16
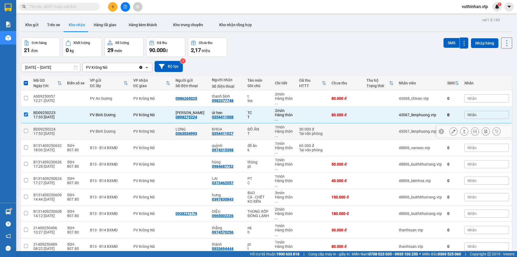
click at [259, 131] on div "T" at bounding box center [259, 133] width 22 height 4
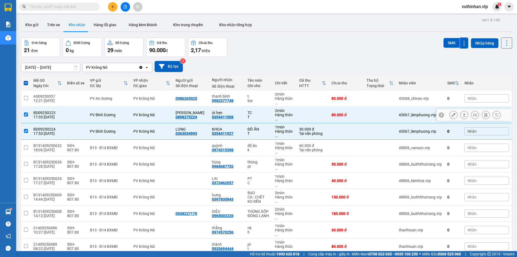
click at [251, 115] on div "T" at bounding box center [259, 117] width 22 height 4
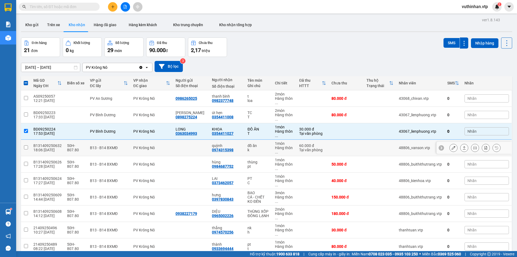
drag, startPoint x: 190, startPoint y: 149, endPoint x: 196, endPoint y: 142, distance: 8.7
click at [190, 149] on div at bounding box center [191, 147] width 31 height 4
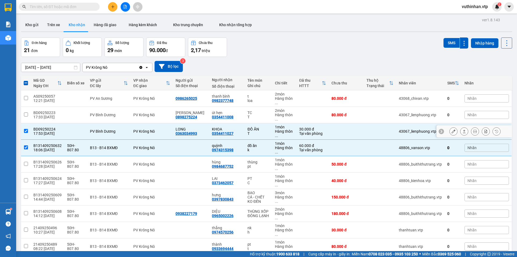
drag, startPoint x: 204, startPoint y: 130, endPoint x: 221, endPoint y: 130, distance: 16.4
click at [206, 129] on tr "BD09250224 17:53 [DATE] PV [GEOGRAPHIC_DATA] 0363034993 KHOA 0354411027 ĐỒ ĂN T…" at bounding box center [266, 131] width 491 height 16
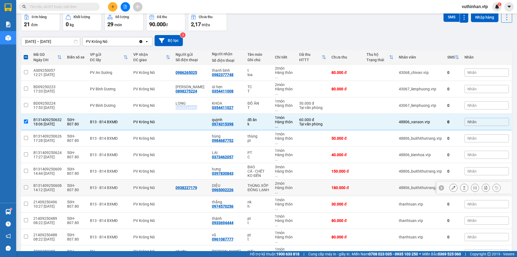
scroll to position [26, 0]
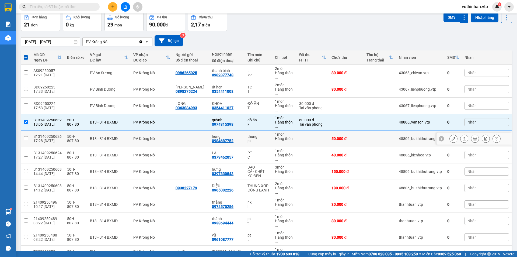
click at [183, 138] on div at bounding box center [191, 138] width 31 height 4
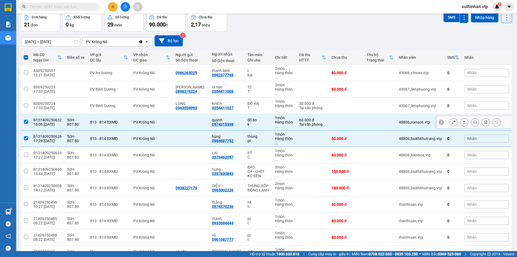
click at [184, 127] on td at bounding box center [191, 122] width 37 height 16
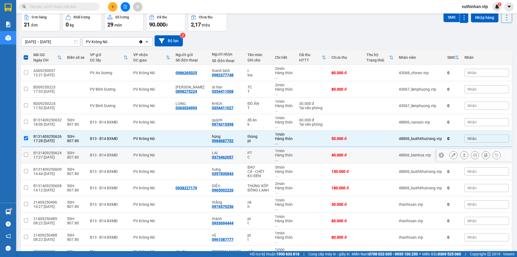
click at [176, 155] on div at bounding box center [191, 155] width 31 height 4
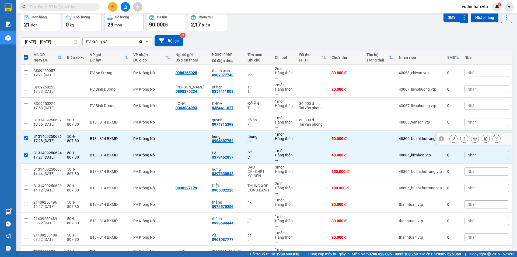
click at [173, 137] on td at bounding box center [191, 138] width 37 height 16
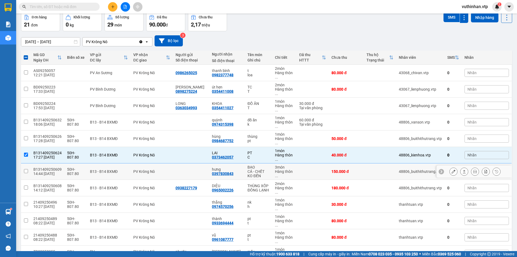
drag, startPoint x: 186, startPoint y: 169, endPoint x: 193, endPoint y: 158, distance: 12.2
click at [188, 168] on td at bounding box center [191, 171] width 37 height 16
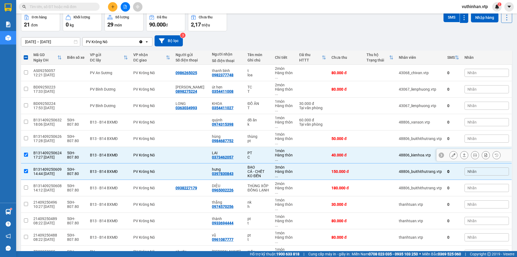
click at [193, 156] on td at bounding box center [191, 155] width 37 height 16
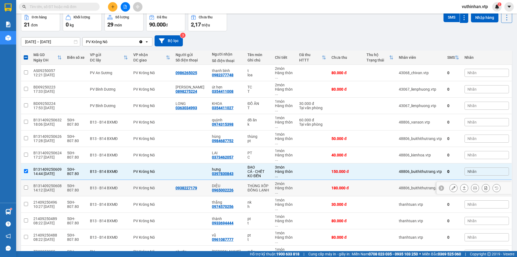
click at [223, 192] on td "DIỆU 0965002226" at bounding box center [227, 188] width 36 height 16
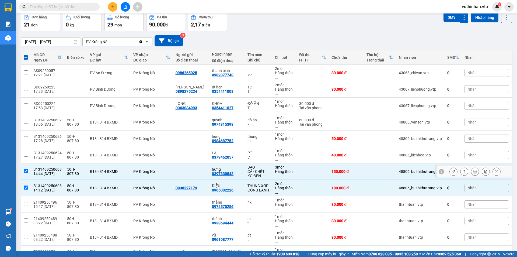
click at [231, 168] on div "hưng" at bounding box center [227, 169] width 30 height 4
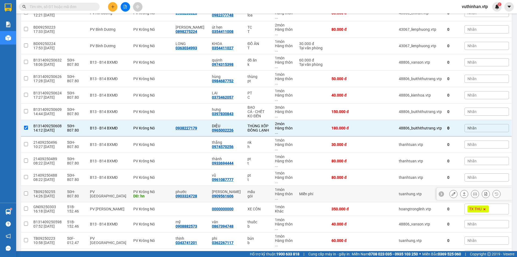
scroll to position [133, 0]
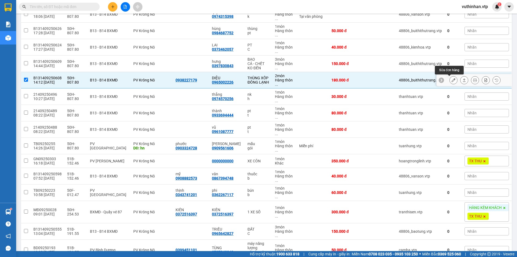
click at [452, 79] on icon at bounding box center [454, 80] width 4 height 4
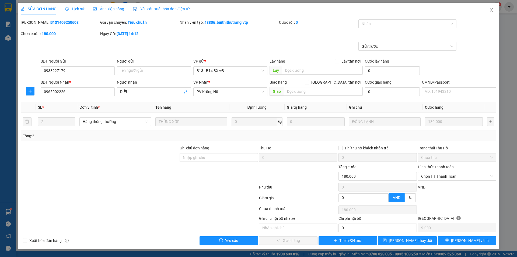
click at [491, 9] on icon "close" at bounding box center [491, 10] width 4 height 4
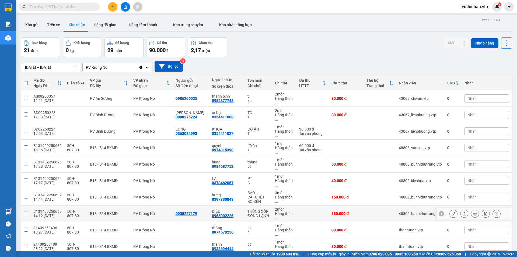
click at [232, 211] on div "DIỆU" at bounding box center [227, 211] width 30 height 4
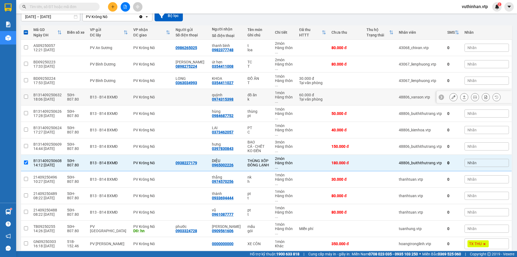
scroll to position [54, 0]
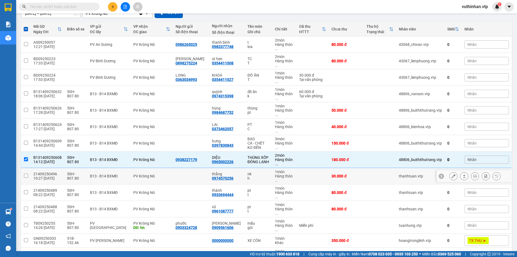
click at [193, 175] on div at bounding box center [191, 176] width 31 height 4
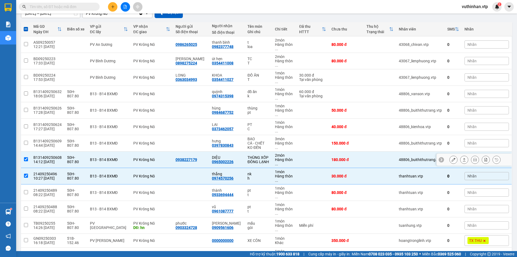
click at [235, 160] on td "DIỆU 0965002226" at bounding box center [227, 159] width 36 height 16
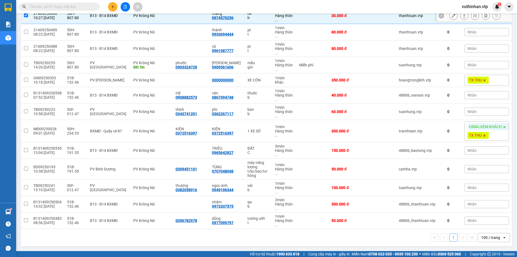
scroll to position [79, 0]
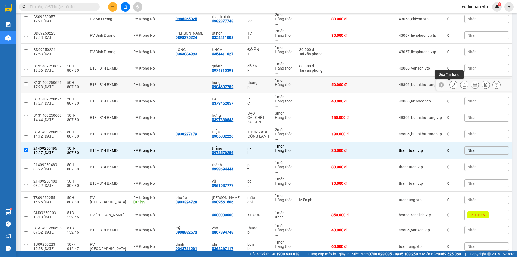
click at [452, 86] on icon at bounding box center [454, 85] width 4 height 4
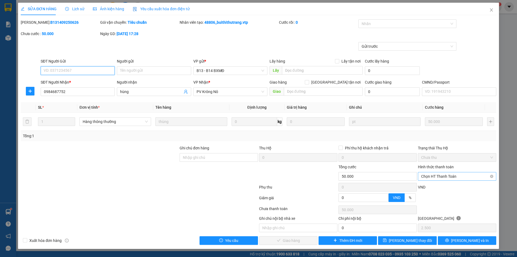
click at [436, 173] on span "Chọn HT Thanh Toán" at bounding box center [457, 176] width 72 height 8
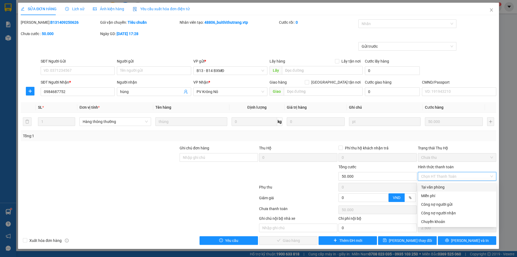
click at [435, 188] on div "Tại văn phòng" at bounding box center [457, 187] width 72 height 6
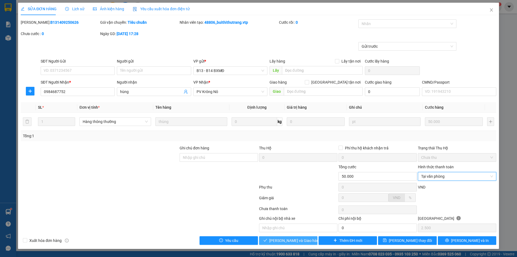
click at [285, 237] on span "[PERSON_NAME] và Giao hàng" at bounding box center [295, 240] width 52 height 6
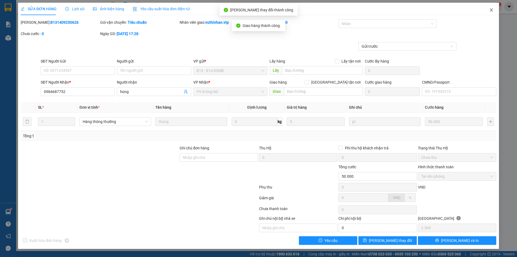
click at [492, 8] on icon "close" at bounding box center [491, 10] width 4 height 4
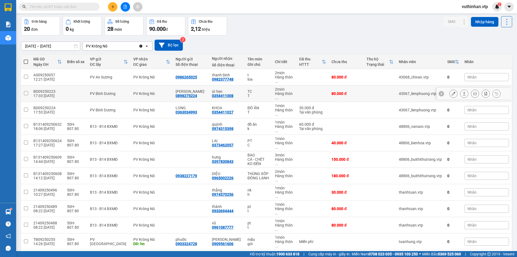
scroll to position [54, 0]
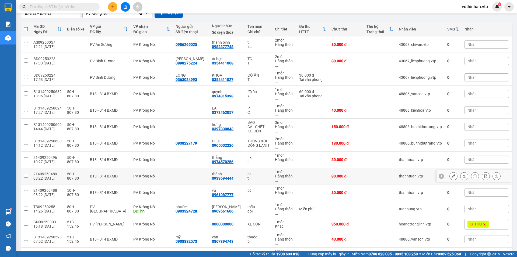
click at [276, 176] on div "Hàng thôn ..." at bounding box center [284, 178] width 19 height 9
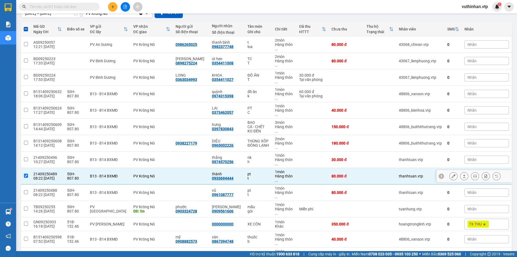
click at [311, 173] on td at bounding box center [313, 176] width 32 height 16
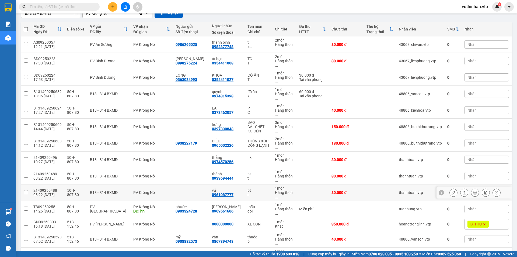
click at [304, 186] on td at bounding box center [313, 192] width 32 height 16
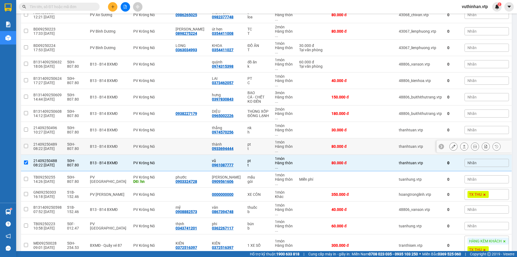
scroll to position [135, 0]
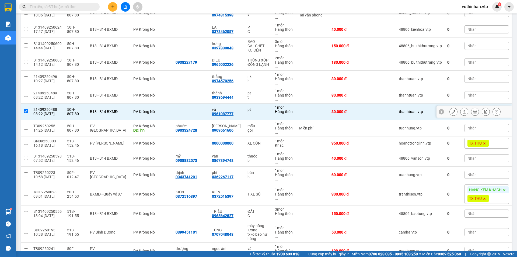
click at [200, 109] on td at bounding box center [191, 111] width 37 height 16
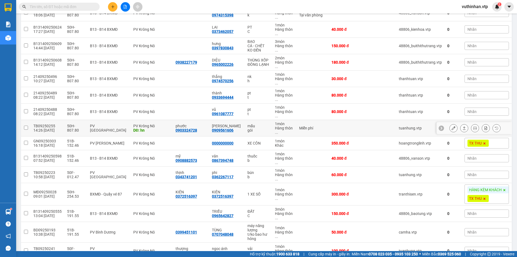
click at [200, 129] on div "phước 0903324728" at bounding box center [191, 128] width 31 height 9
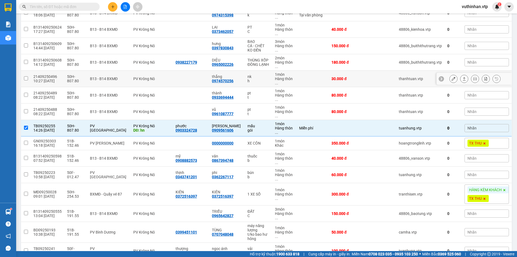
scroll to position [0, 0]
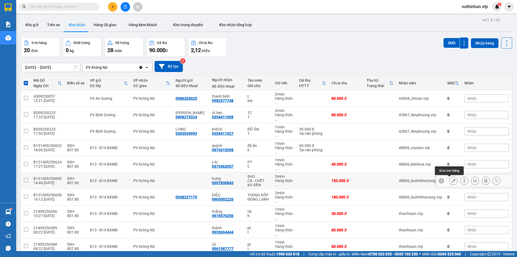
click at [452, 179] on icon at bounding box center [454, 181] width 4 height 4
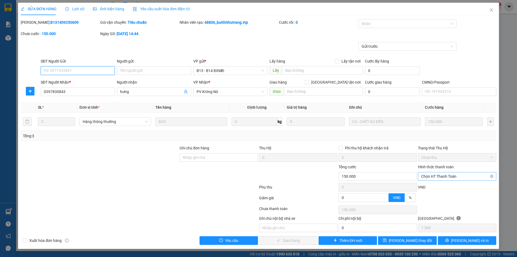
click at [447, 175] on span "Chọn HT Thanh Toán" at bounding box center [457, 176] width 72 height 8
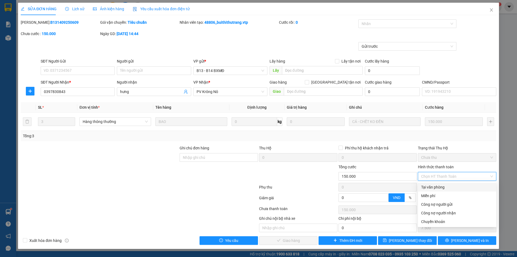
click at [428, 188] on div "Tại văn phòng" at bounding box center [457, 187] width 72 height 6
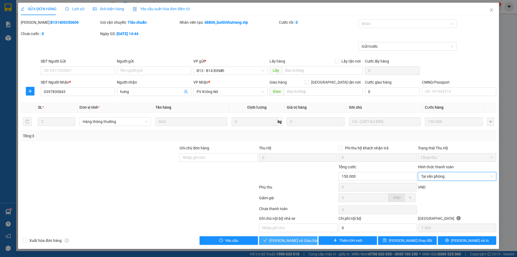
click at [286, 241] on span "[PERSON_NAME] và Giao hàng" at bounding box center [295, 240] width 52 height 6
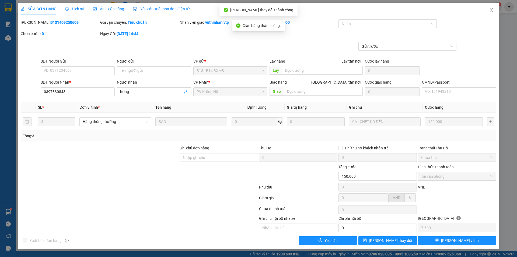
click at [495, 10] on span "Close" at bounding box center [491, 10] width 15 height 15
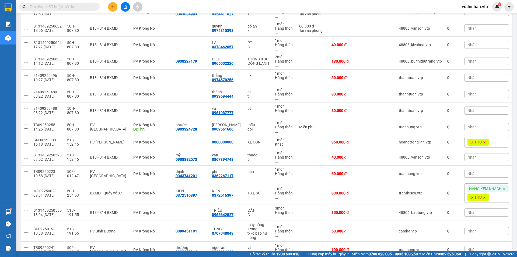
scroll to position [135, 0]
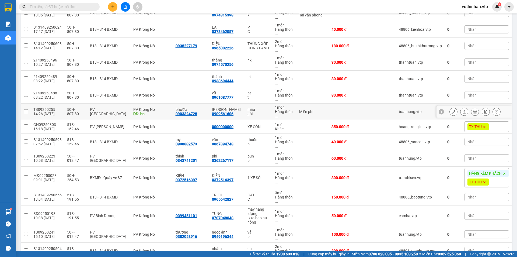
click at [263, 113] on div "gói" at bounding box center [259, 114] width 22 height 4
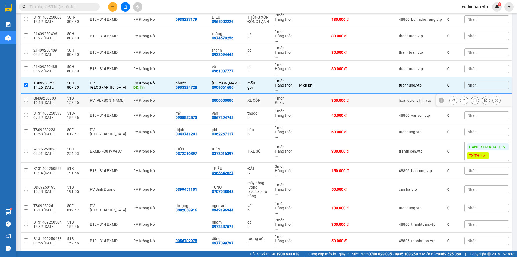
scroll to position [162, 0]
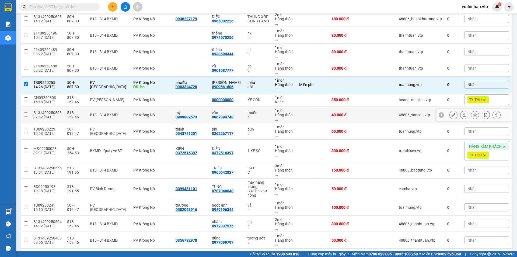
click at [308, 116] on td at bounding box center [313, 115] width 32 height 16
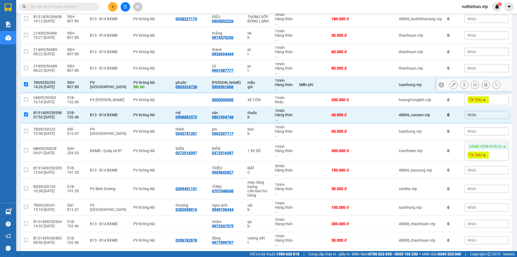
click at [114, 81] on td "PV [GEOGRAPHIC_DATA]" at bounding box center [108, 84] width 43 height 16
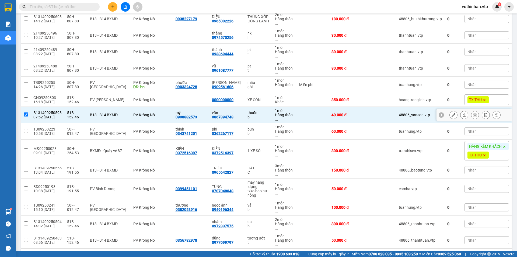
click at [119, 116] on div "B13 - B14 BXMĐ" at bounding box center [109, 115] width 38 height 4
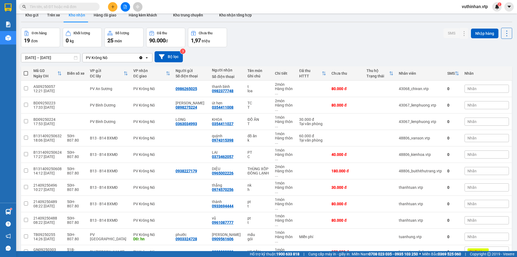
scroll to position [0, 0]
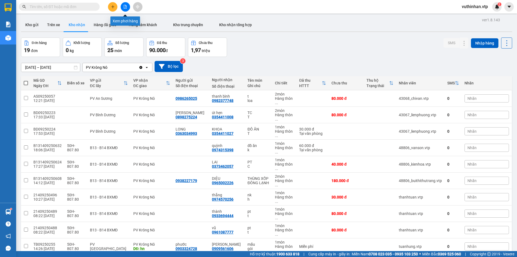
click at [126, 4] on button at bounding box center [125, 6] width 9 height 9
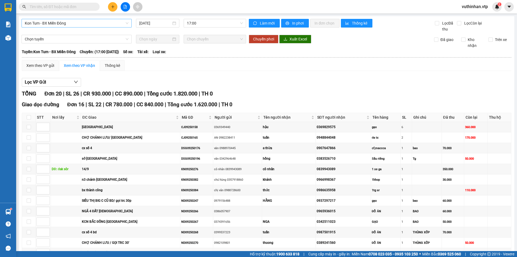
click at [66, 25] on span "Kon Tum - BX Miền Đông" at bounding box center [77, 23] width 104 height 8
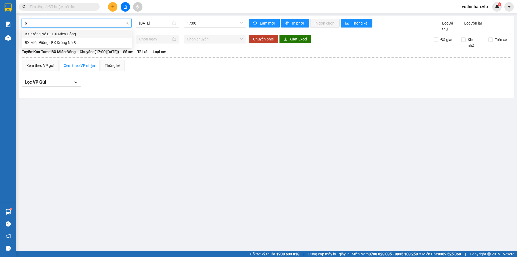
click at [60, 32] on div "BX Krông Nô B - BX Miền Đông" at bounding box center [77, 34] width 104 height 6
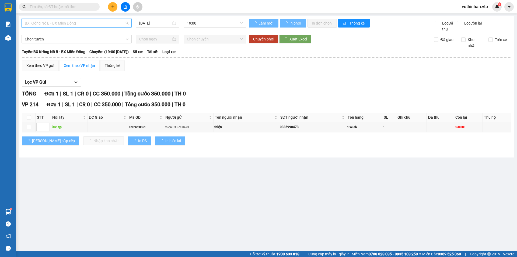
drag, startPoint x: 69, startPoint y: 23, endPoint x: 71, endPoint y: 25, distance: 2.9
click at [70, 22] on span "BX Krông Nô B - BX Miền Đông" at bounding box center [77, 23] width 104 height 8
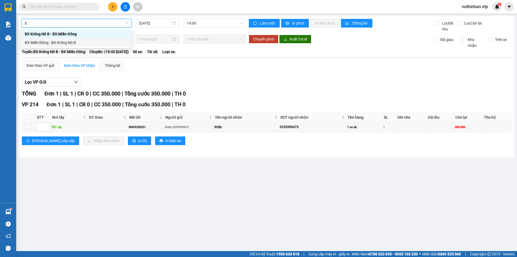
drag, startPoint x: 57, startPoint y: 46, endPoint x: 57, endPoint y: 42, distance: 3.5
click at [57, 46] on div "BX Miền Đông - BX Krông Nô B" at bounding box center [77, 42] width 110 height 9
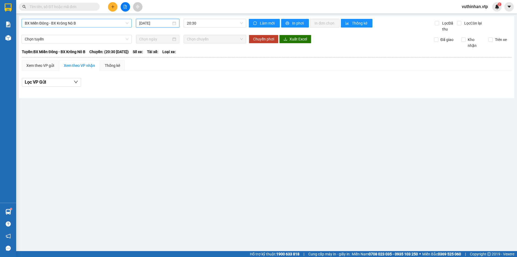
click at [156, 21] on input "[DATE]" at bounding box center [155, 23] width 32 height 6
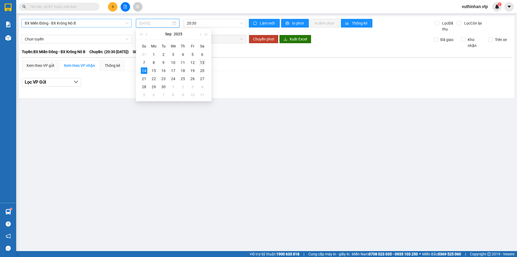
drag, startPoint x: 198, startPoint y: 61, endPoint x: 195, endPoint y: 47, distance: 14.0
click at [198, 61] on td "13" at bounding box center [202, 62] width 10 height 8
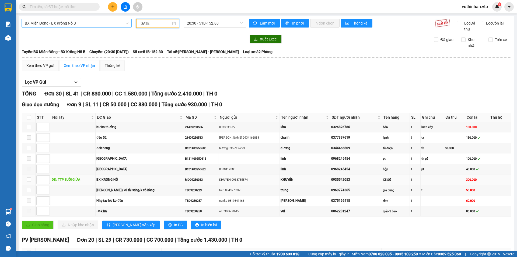
click at [137, 181] on div "BX KRONG NÔ" at bounding box center [139, 179] width 86 height 5
click at [29, 180] on input "checkbox" at bounding box center [29, 179] width 4 height 4
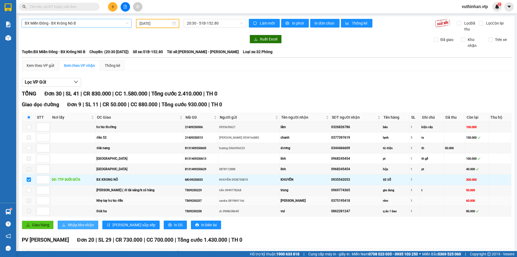
drag, startPoint x: 69, startPoint y: 225, endPoint x: 84, endPoint y: 200, distance: 29.5
click at [68, 225] on span "Nhập kho nhận" at bounding box center [81, 225] width 26 height 6
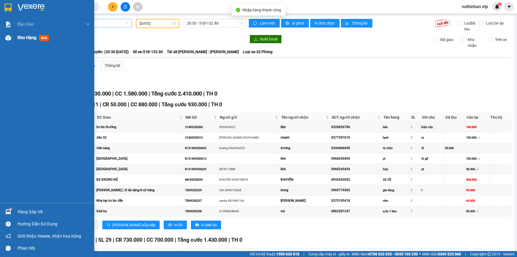
click at [13, 35] on div "Kho hàng mới" at bounding box center [47, 37] width 94 height 13
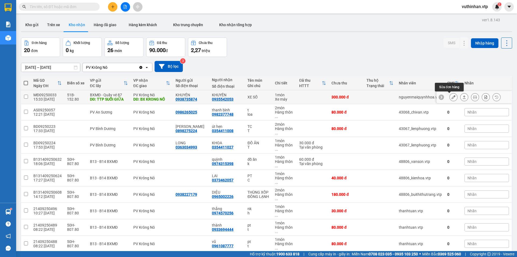
click at [450, 97] on button at bounding box center [454, 96] width 8 height 9
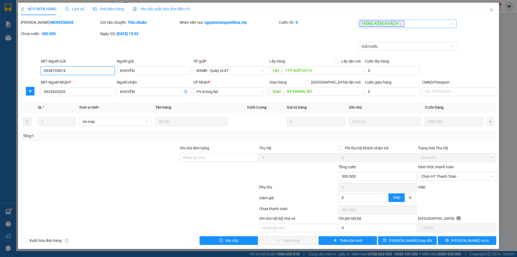
click at [413, 20] on div "HÀNG KÈM KHÁCH" at bounding box center [407, 23] width 98 height 9
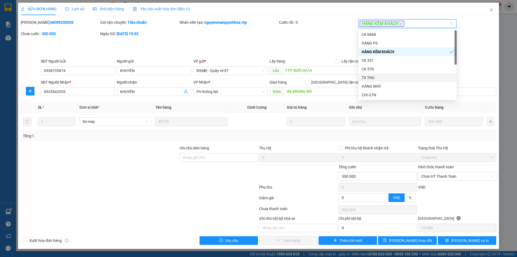
click at [373, 77] on div "TX THU" at bounding box center [408, 78] width 92 height 6
click at [200, 156] on input "Ghi chú đơn hàng" at bounding box center [219, 157] width 78 height 9
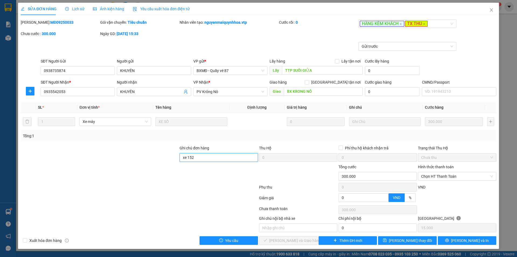
type input "XE 15280 GIAO"
click at [403, 239] on span "[PERSON_NAME] thay đổi" at bounding box center [410, 240] width 43 height 6
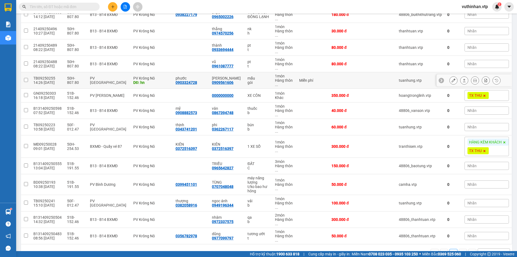
scroll to position [189, 0]
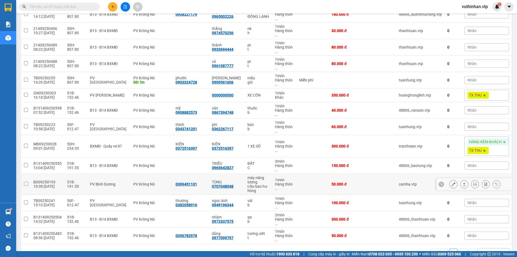
click at [306, 184] on td at bounding box center [313, 184] width 32 height 21
checkbox input "true"
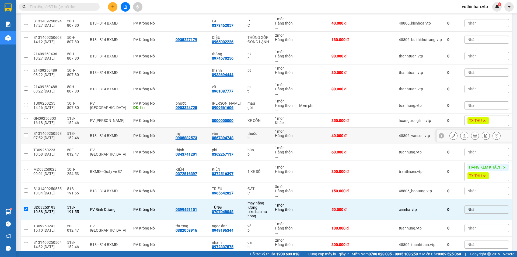
scroll to position [204, 0]
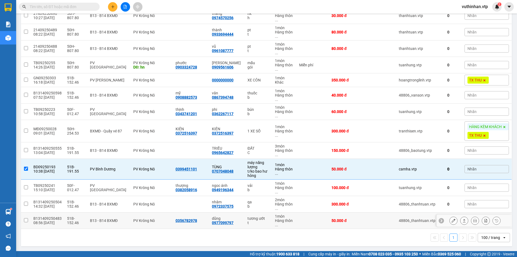
click at [303, 222] on td at bounding box center [313, 220] width 32 height 16
checkbox input "true"
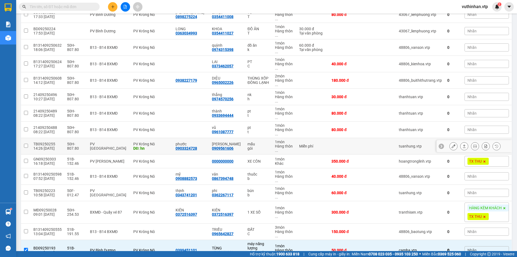
scroll to position [42, 0]
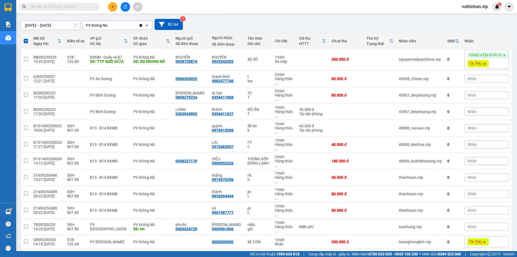
click at [34, 27] on input "[DATE] – [DATE]" at bounding box center [50, 25] width 59 height 9
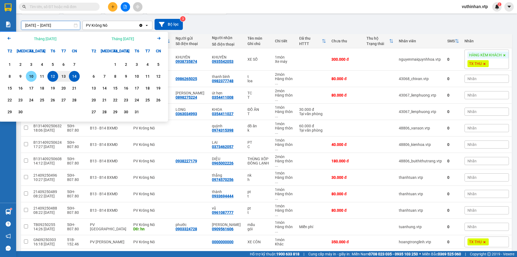
click at [29, 76] on div "10" at bounding box center [31, 76] width 8 height 6
drag, startPoint x: 20, startPoint y: 77, endPoint x: 23, endPoint y: 78, distance: 2.8
click at [20, 77] on div "9" at bounding box center [21, 76] width 8 height 6
type input "09/09/2025 – 10/09/2025"
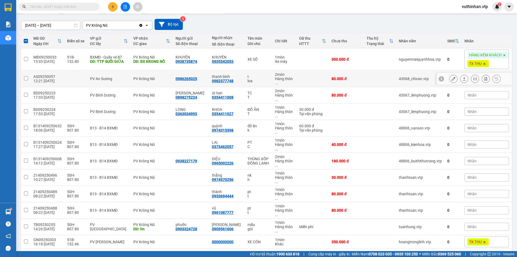
checkbox input "false"
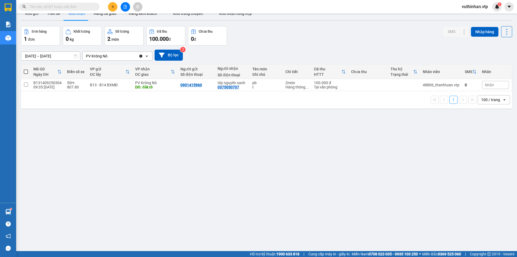
scroll to position [0, 0]
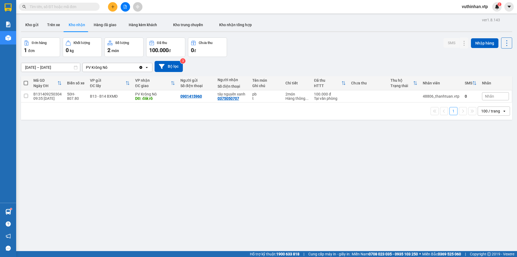
click at [31, 69] on div "ver 1.8.143 Kho gửi Trên xe Kho nhận Hàng đã giao Hàng kèm khách Kho trung chuy…" at bounding box center [267, 144] width 496 height 257
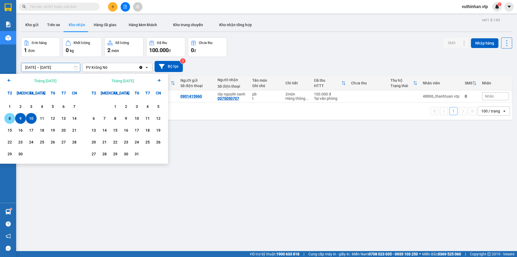
click at [9, 121] on div "8" at bounding box center [10, 118] width 8 height 6
click at [73, 118] on div "14" at bounding box center [75, 118] width 8 height 6
type input "08/09/2025 – 14/09/2025"
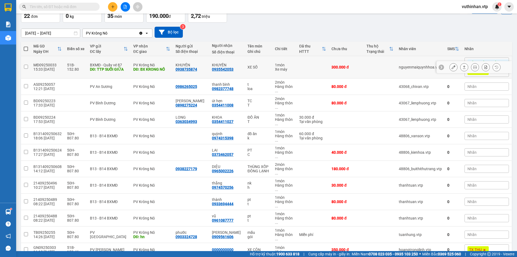
scroll to position [21, 0]
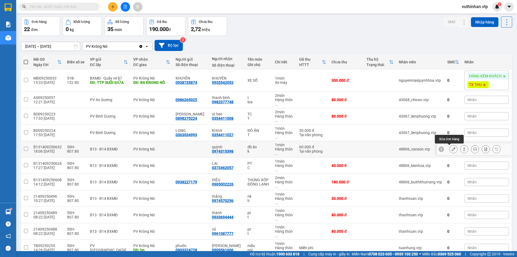
click at [452, 150] on icon at bounding box center [454, 149] width 4 height 4
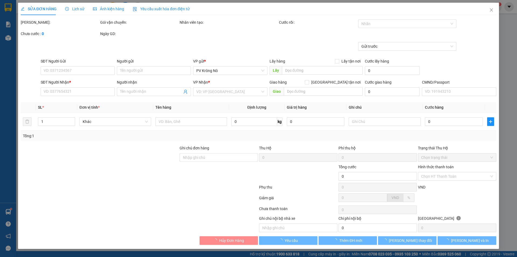
type input "0974315398"
type input "quỳnh"
type input "60.000"
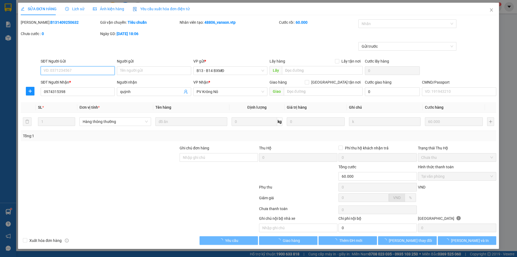
type input "3.000"
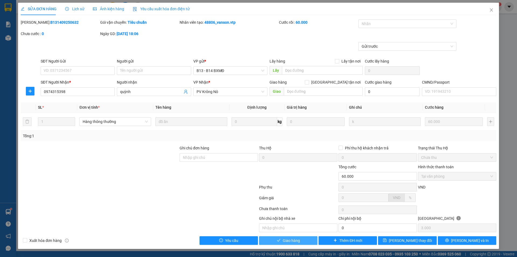
click at [294, 242] on span "Giao hàng" at bounding box center [291, 240] width 17 height 6
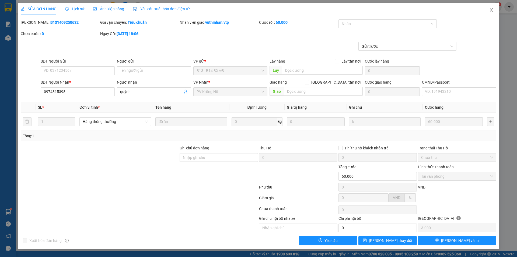
click at [489, 9] on span "Close" at bounding box center [491, 10] width 15 height 15
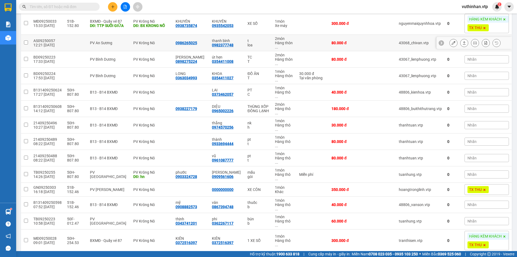
scroll to position [81, 0]
